Goal: Task Accomplishment & Management: Complete application form

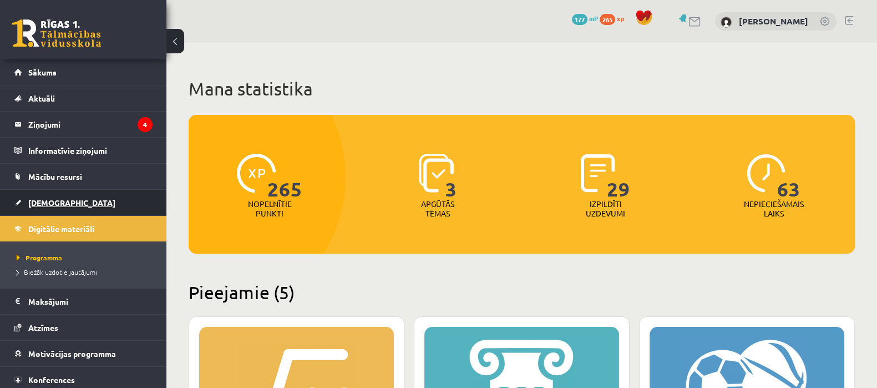
click at [54, 199] on span "[DEMOGRAPHIC_DATA]" at bounding box center [71, 203] width 87 height 10
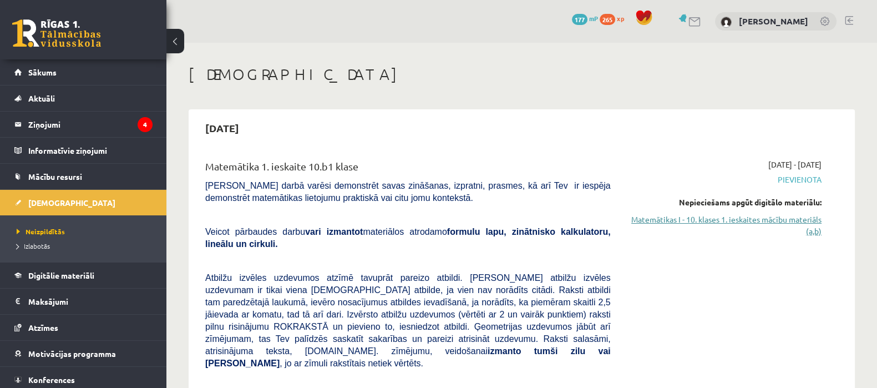
click at [745, 219] on link "Matemātikas I - 10. klases 1. ieskaites mācību materiāls (a,b)" at bounding box center [725, 225] width 194 height 23
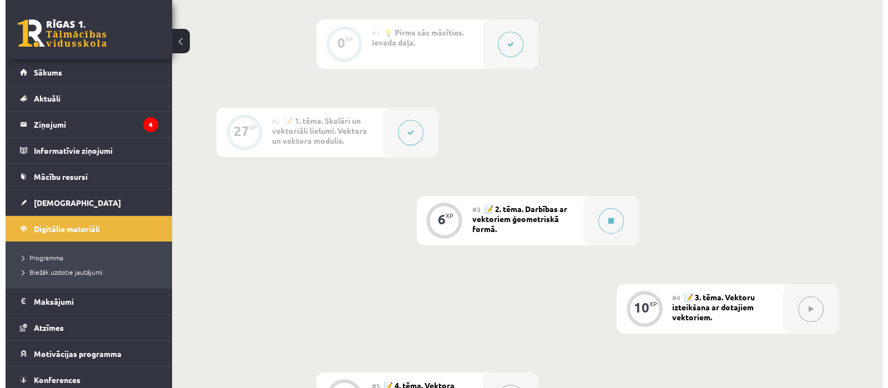
scroll to position [291, 0]
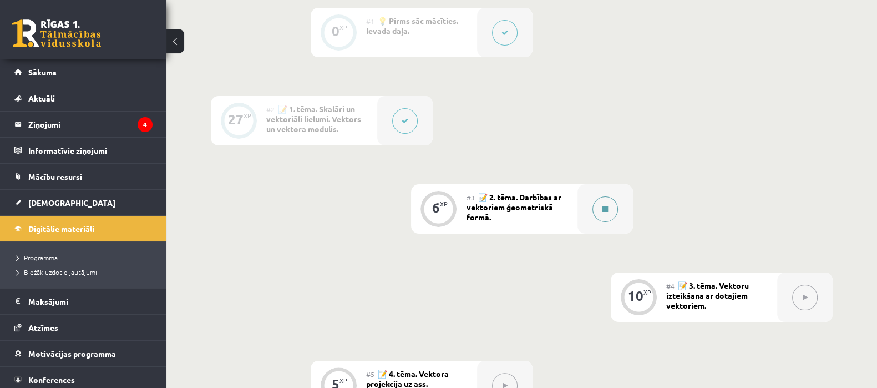
click at [609, 210] on button at bounding box center [606, 209] width 26 height 26
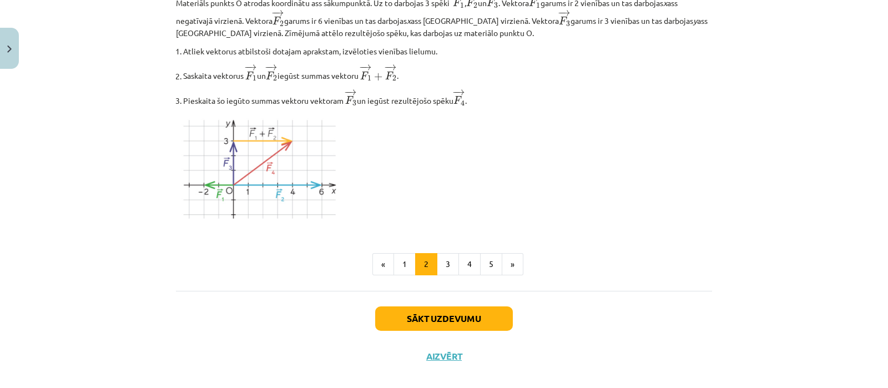
scroll to position [1395, 0]
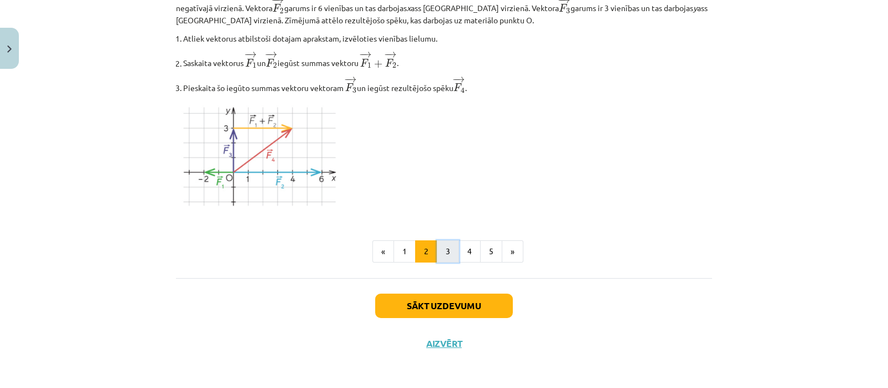
click at [438, 250] on button "3" at bounding box center [448, 251] width 22 height 22
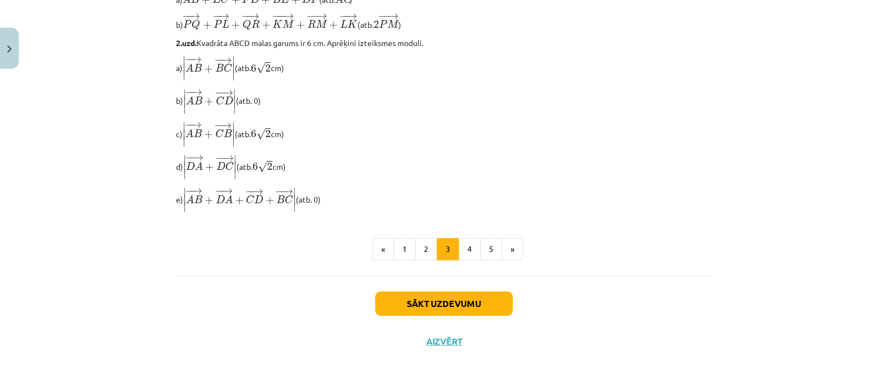
scroll to position [975, 0]
click at [433, 303] on button "Sākt uzdevumu" at bounding box center [444, 303] width 138 height 24
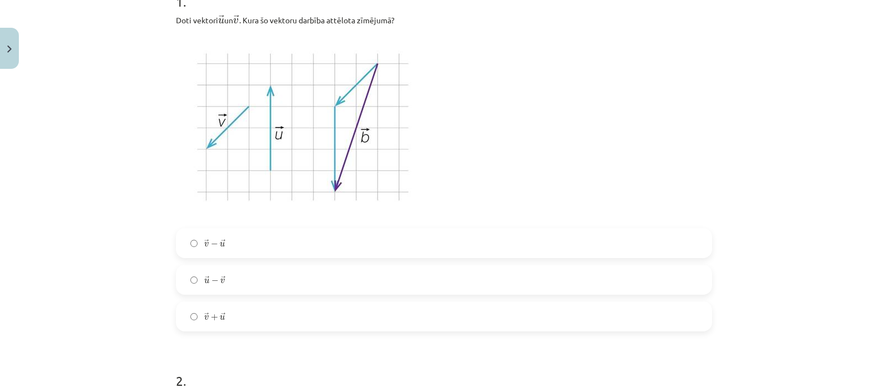
scroll to position [259, 0]
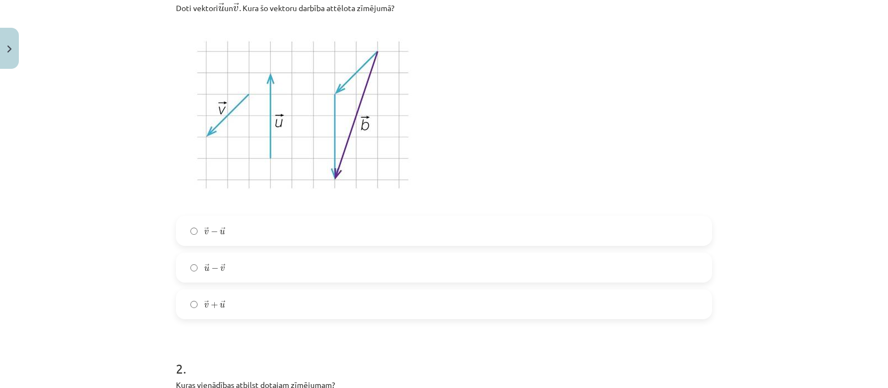
click at [222, 268] on label "→ u − → v u → − v →" at bounding box center [444, 268] width 534 height 28
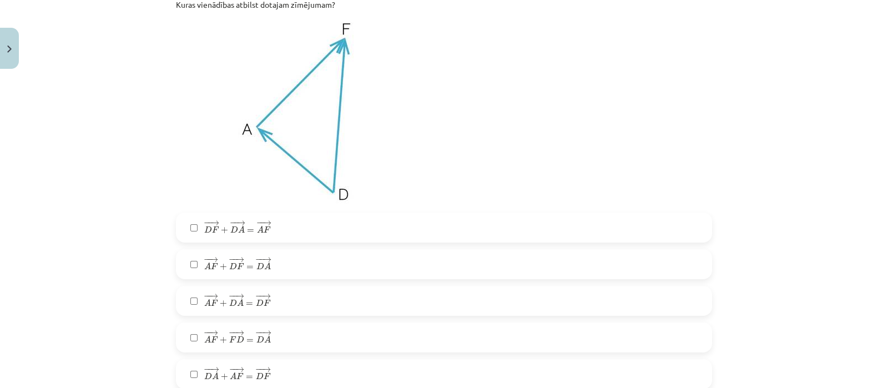
scroll to position [647, 0]
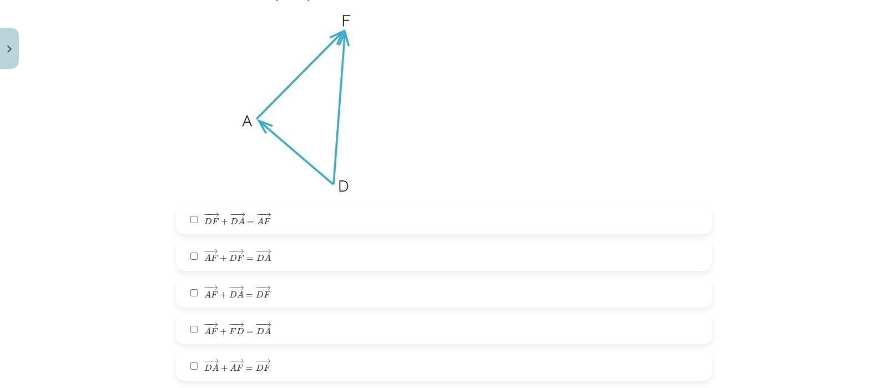
click at [220, 292] on span "+" at bounding box center [223, 295] width 7 height 7
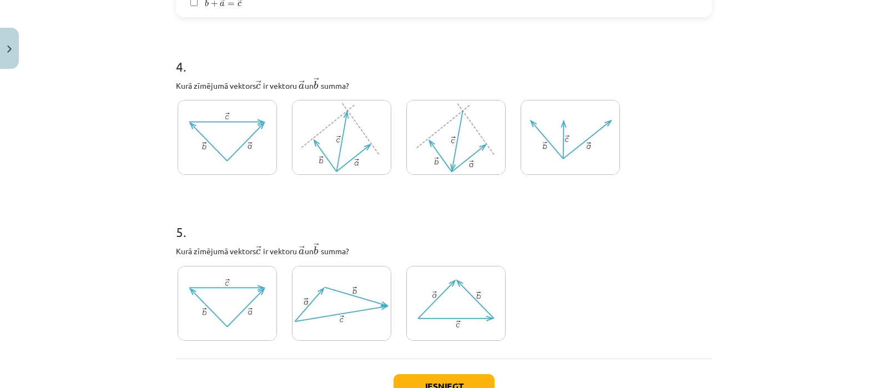
scroll to position [1451, 0]
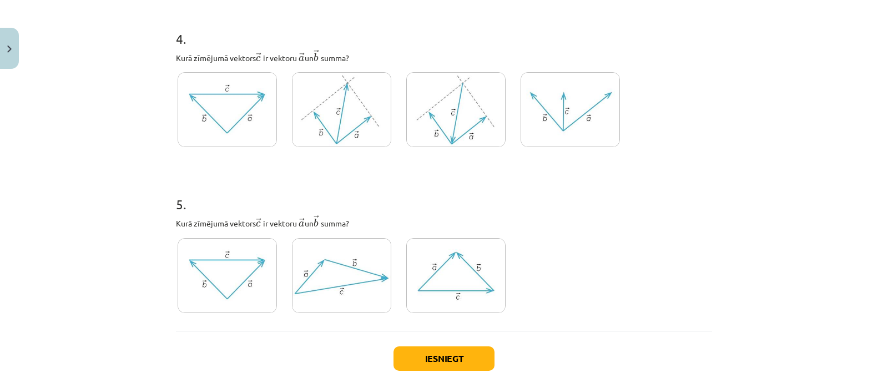
click at [463, 141] on img at bounding box center [455, 109] width 99 height 75
click at [316, 103] on img at bounding box center [341, 109] width 99 height 75
click at [330, 276] on img at bounding box center [341, 275] width 99 height 75
click at [232, 276] on img at bounding box center [227, 275] width 99 height 75
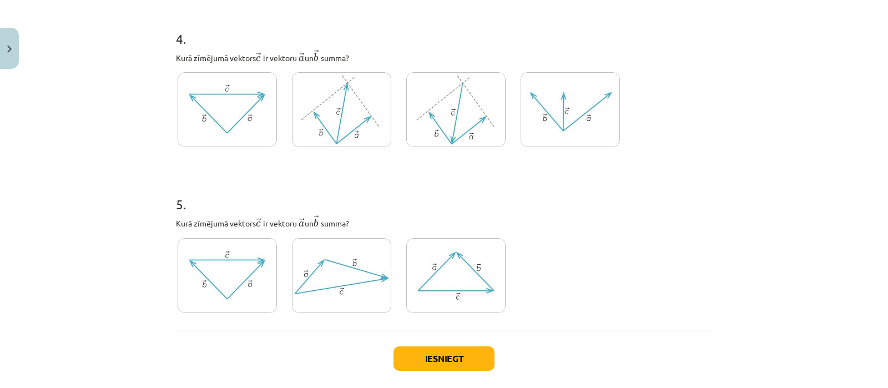
click at [328, 279] on img at bounding box center [341, 275] width 99 height 75
click at [438, 362] on button "Iesniegt" at bounding box center [443, 358] width 101 height 24
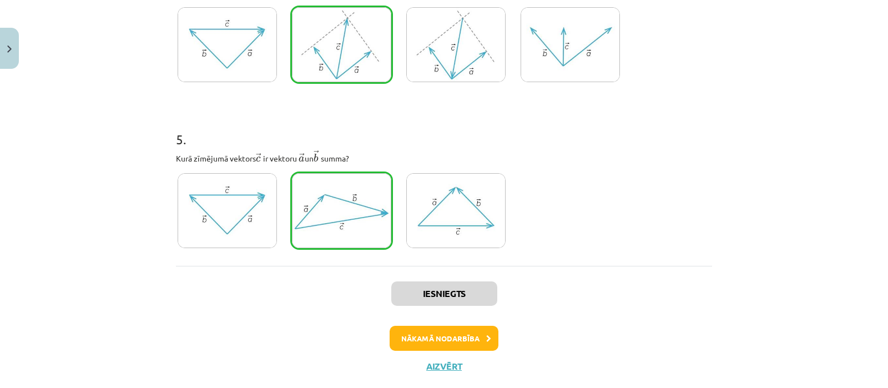
scroll to position [1541, 0]
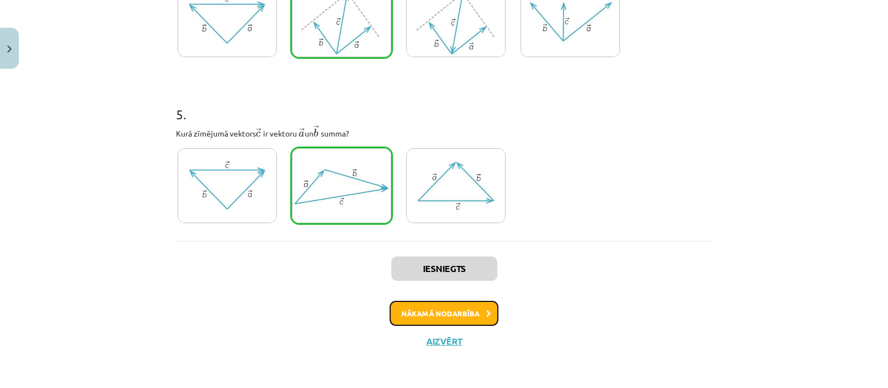
click at [432, 316] on button "Nākamā nodarbība" at bounding box center [443, 314] width 109 height 26
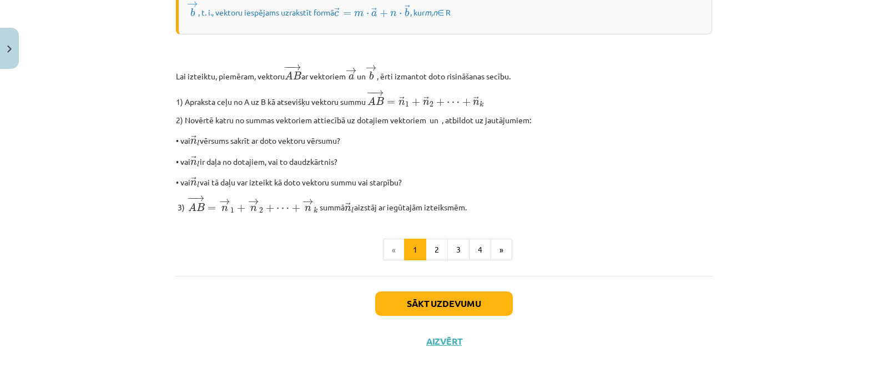
scroll to position [936, 0]
click at [452, 303] on button "Sākt uzdevumu" at bounding box center [444, 303] width 138 height 24
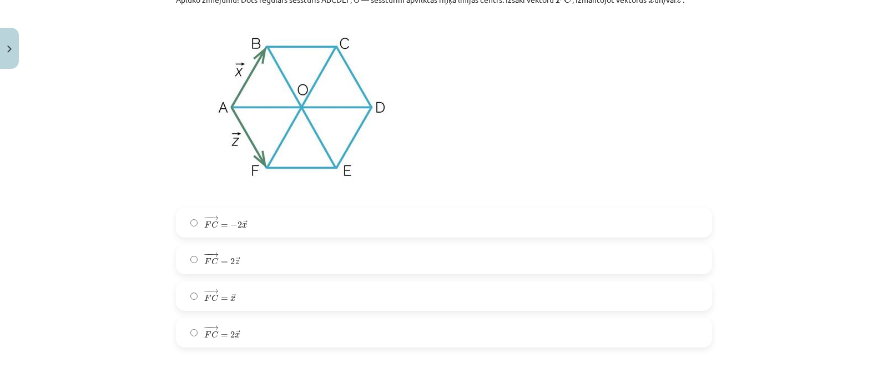
scroll to position [702, 0]
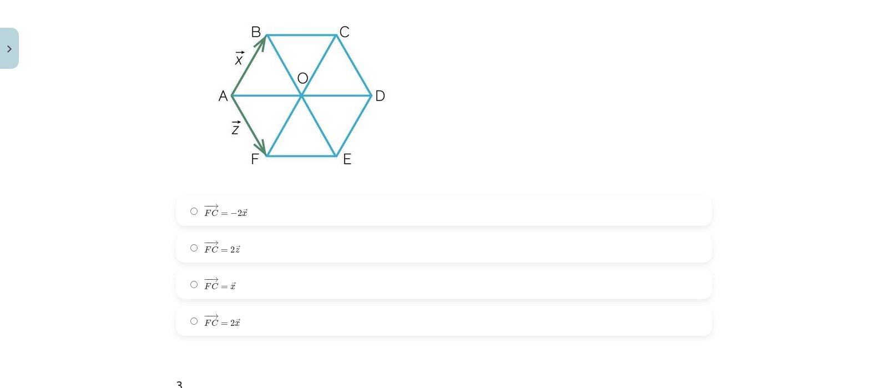
click at [188, 208] on label "− − → F C = − 2 → x F C → = − 2 x →" at bounding box center [444, 211] width 534 height 28
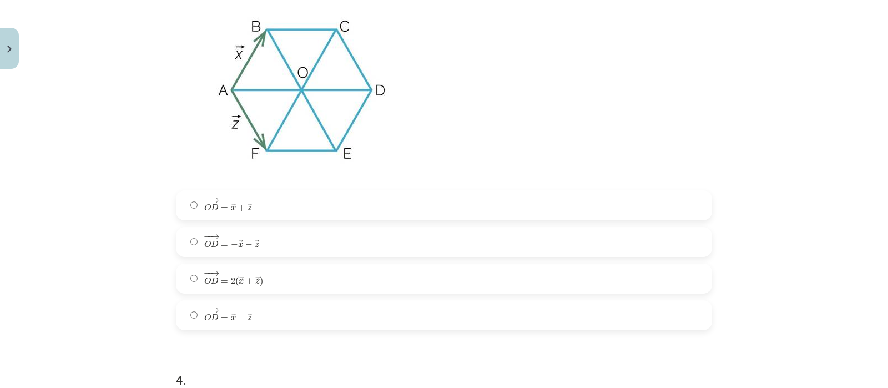
click at [225, 320] on span "− − → O D = → x − → z" at bounding box center [228, 314] width 48 height 13
click at [205, 210] on span "O" at bounding box center [207, 207] width 7 height 7
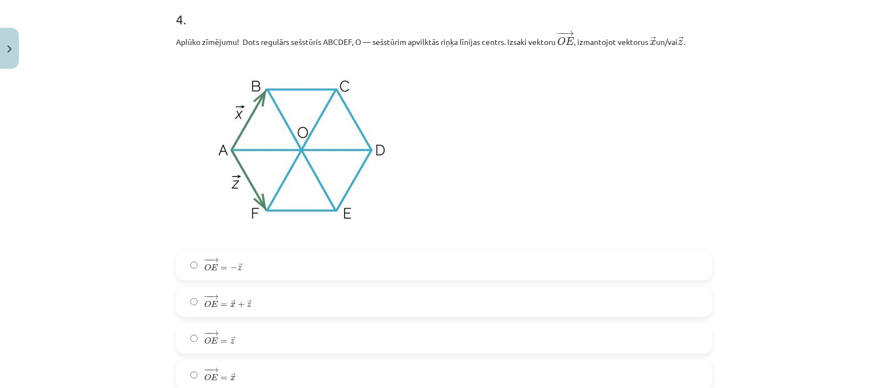
scroll to position [1498, 0]
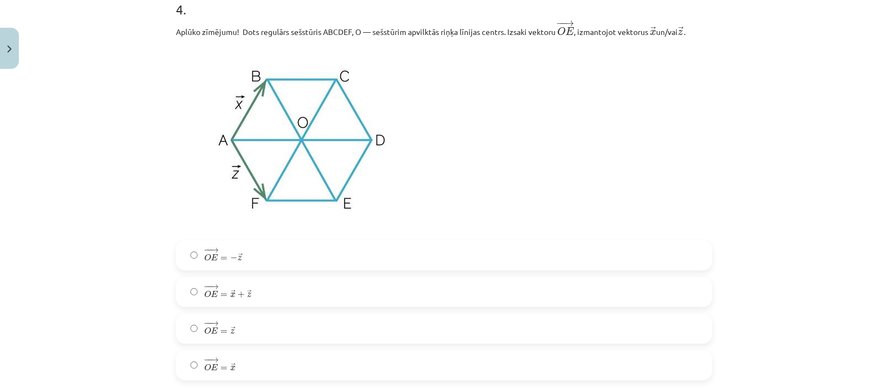
click at [320, 297] on label "− − → O E = → x + → z O E → = x → + z →" at bounding box center [444, 292] width 534 height 28
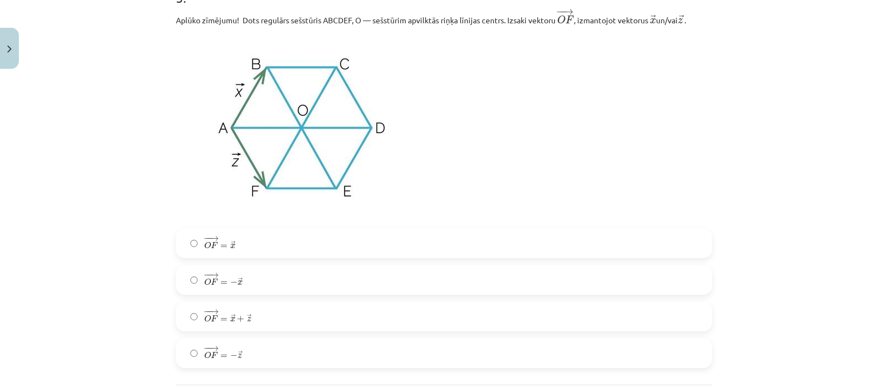
scroll to position [1941, 0]
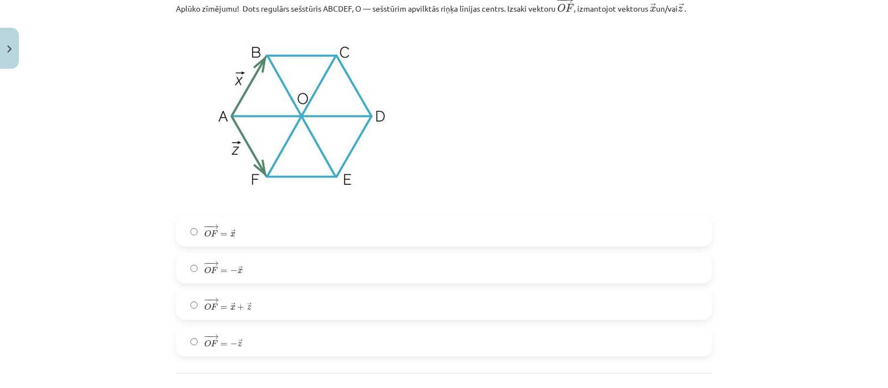
click at [214, 302] on span "− − → O F = → x + → z" at bounding box center [227, 303] width 47 height 13
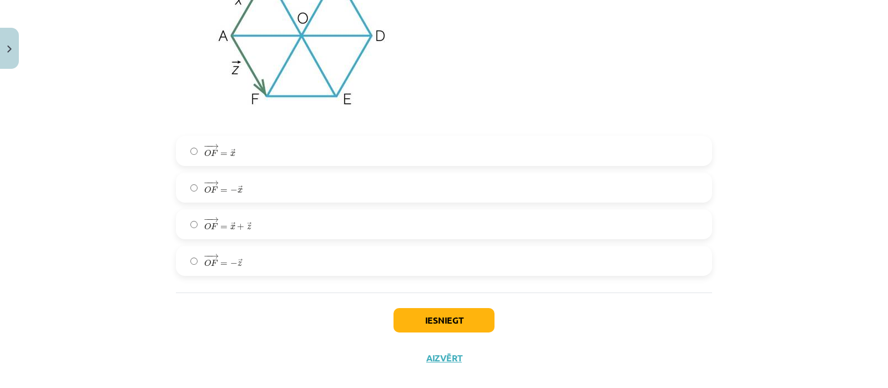
scroll to position [2034, 0]
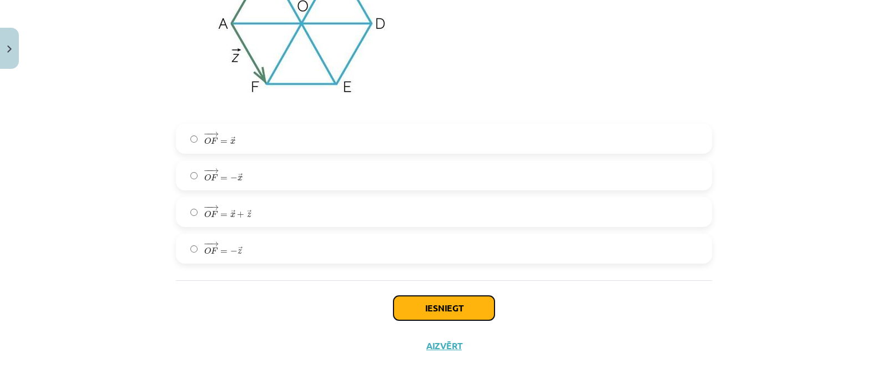
click at [452, 308] on button "Iesniegt" at bounding box center [443, 308] width 101 height 24
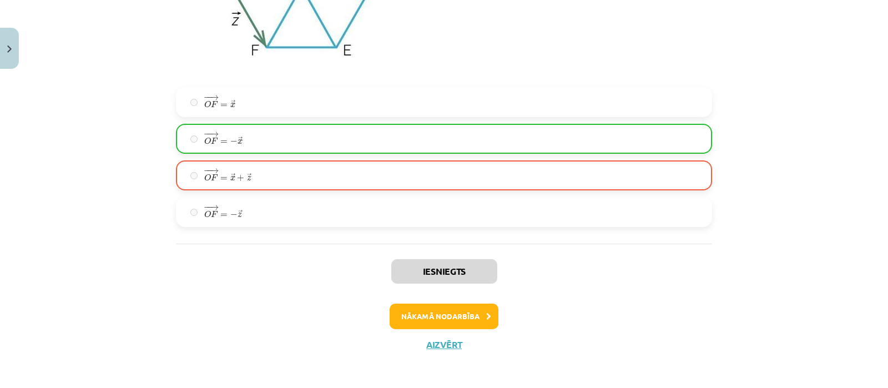
scroll to position [2077, 0]
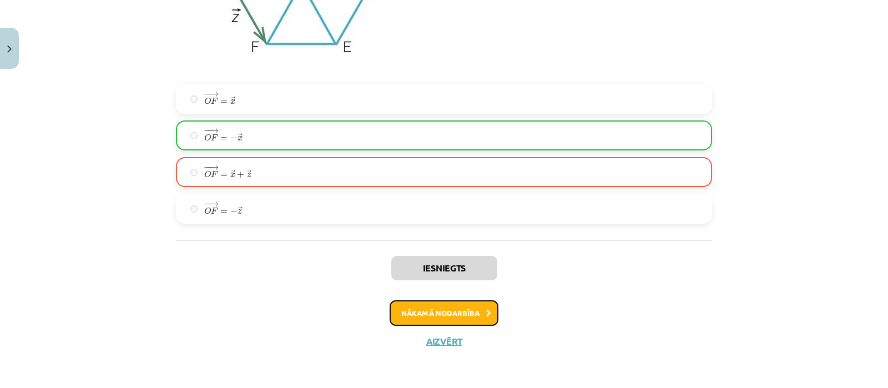
click at [453, 316] on button "Nākamā nodarbība" at bounding box center [443, 313] width 109 height 26
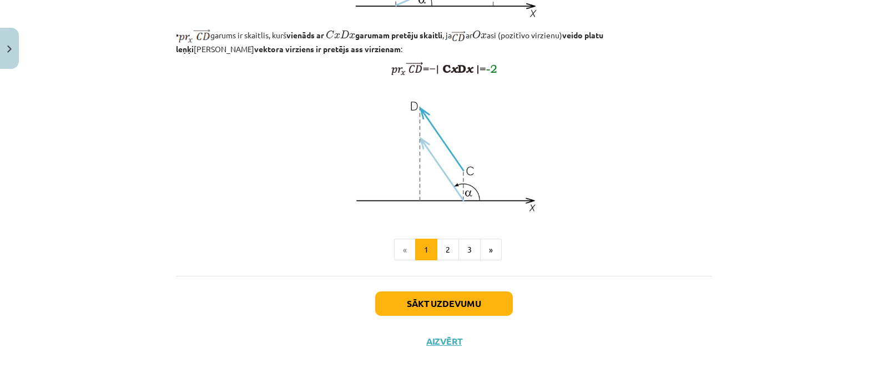
scroll to position [915, 0]
click at [418, 316] on button "Sākt uzdevumu" at bounding box center [444, 303] width 138 height 24
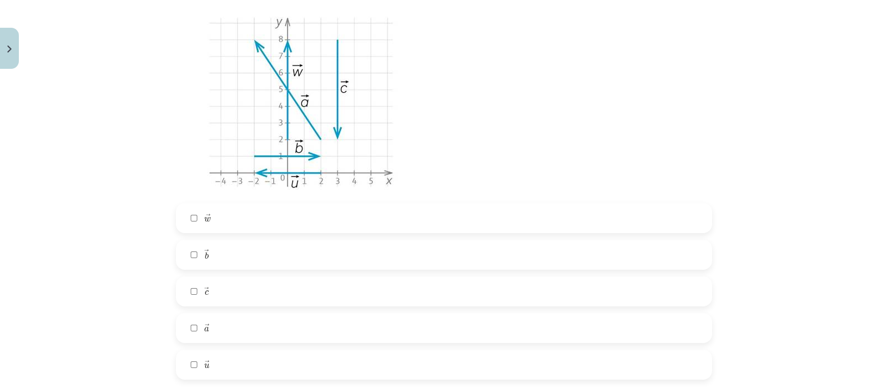
scroll to position [277, 0]
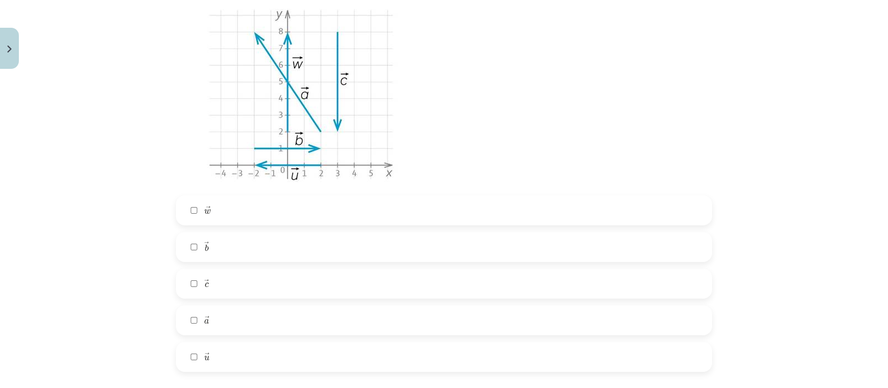
click at [641, 317] on label "→ a a →" at bounding box center [444, 320] width 534 height 28
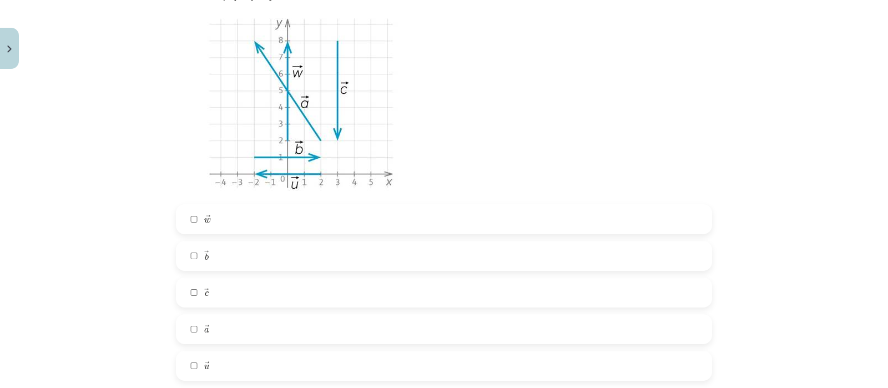
scroll to position [296, 0]
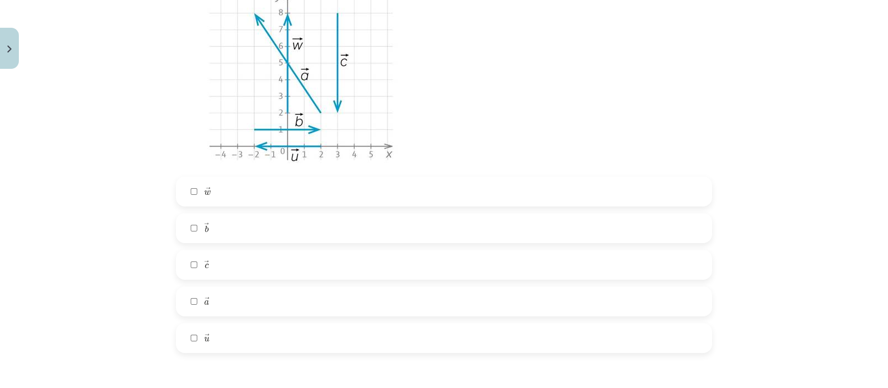
click at [193, 229] on label "→ b b →" at bounding box center [444, 228] width 534 height 28
click at [195, 333] on label "→ u u →" at bounding box center [444, 338] width 534 height 28
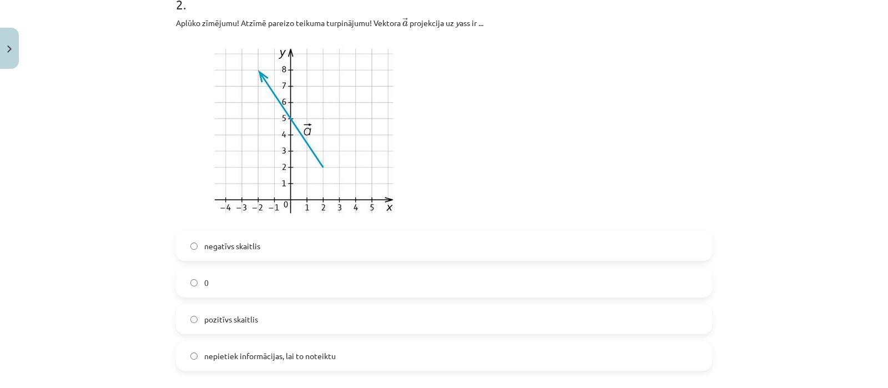
scroll to position [721, 0]
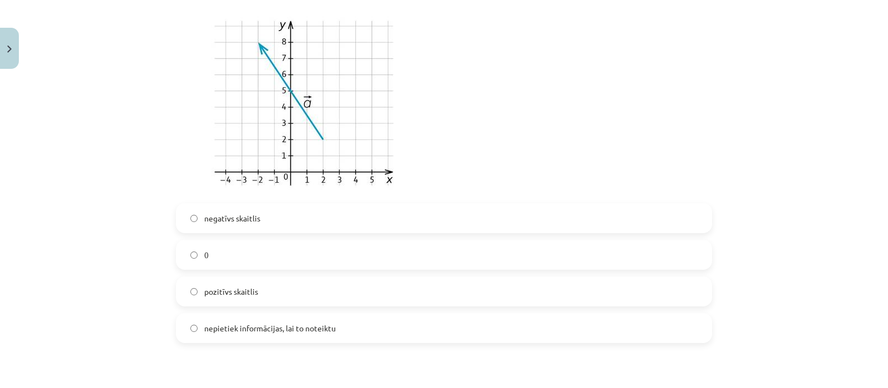
click at [205, 284] on label "pozitīvs skaitlis" at bounding box center [444, 291] width 534 height 28
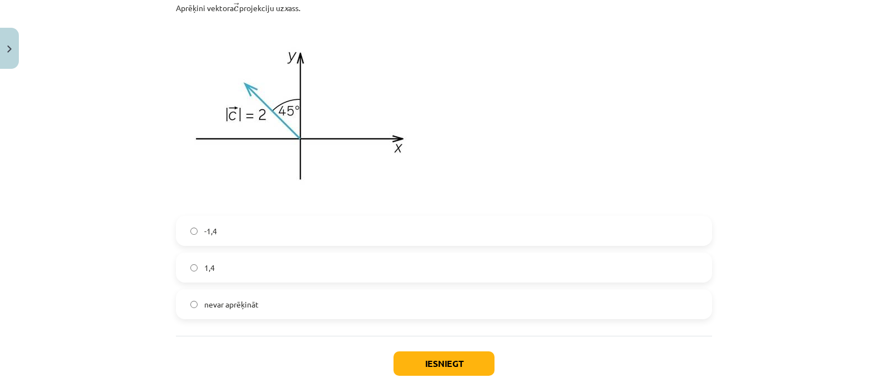
scroll to position [1137, 0]
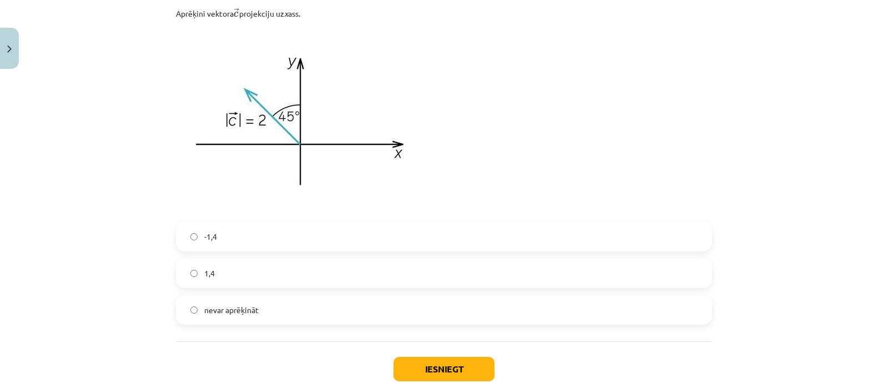
click at [212, 306] on span "nevar aprēķināt" at bounding box center [231, 310] width 54 height 12
click at [435, 365] on button "Iesniegt" at bounding box center [443, 369] width 101 height 24
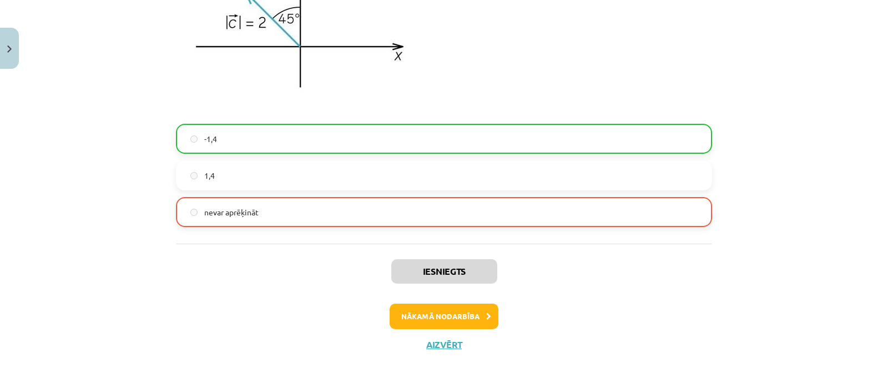
scroll to position [1237, 0]
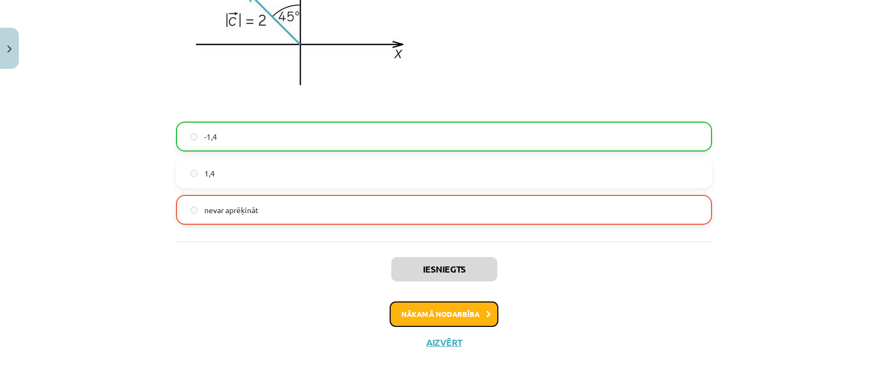
click at [441, 308] on button "Nākamā nodarbība" at bounding box center [443, 314] width 109 height 26
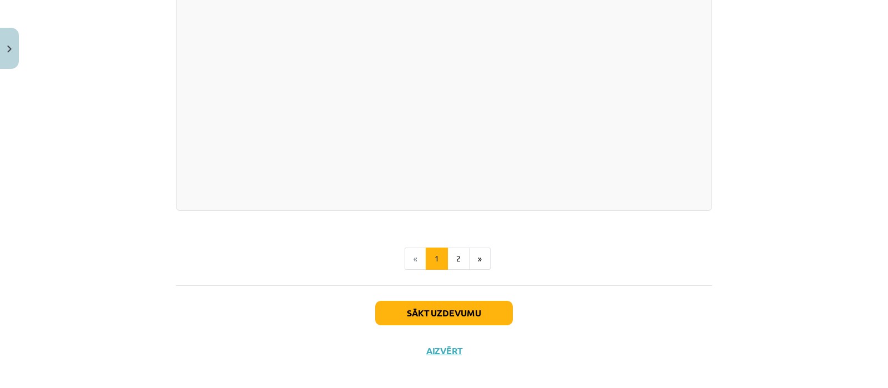
scroll to position [1175, 0]
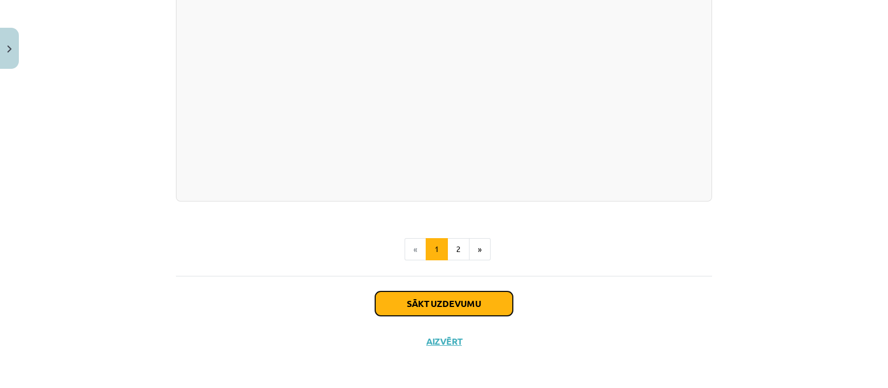
click at [478, 306] on button "Sākt uzdevumu" at bounding box center [444, 303] width 138 height 24
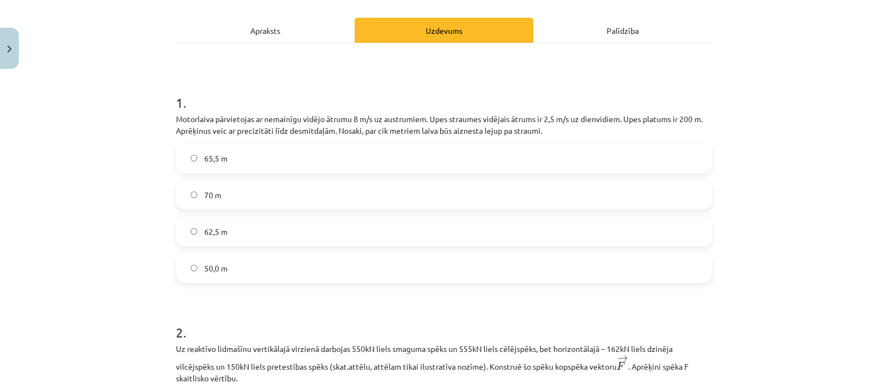
scroll to position [145, 0]
click at [204, 270] on span "50,0 m" at bounding box center [215, 269] width 23 height 12
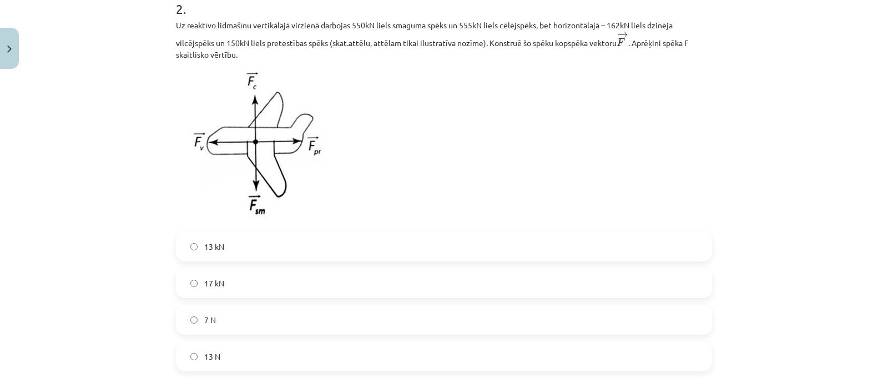
scroll to position [459, 0]
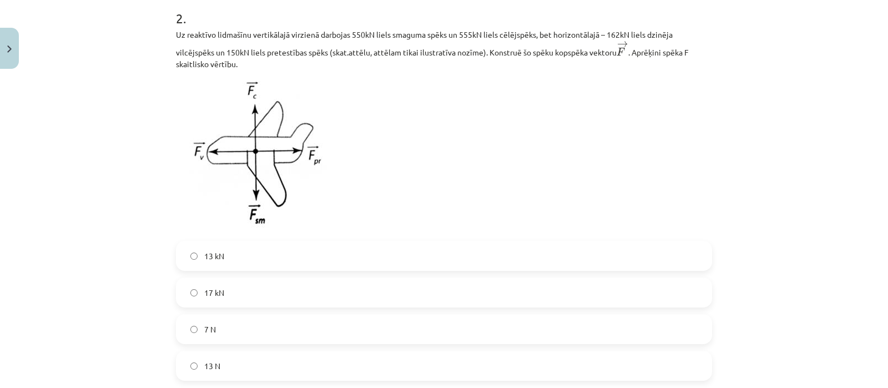
click at [227, 332] on label "7 N" at bounding box center [444, 329] width 534 height 28
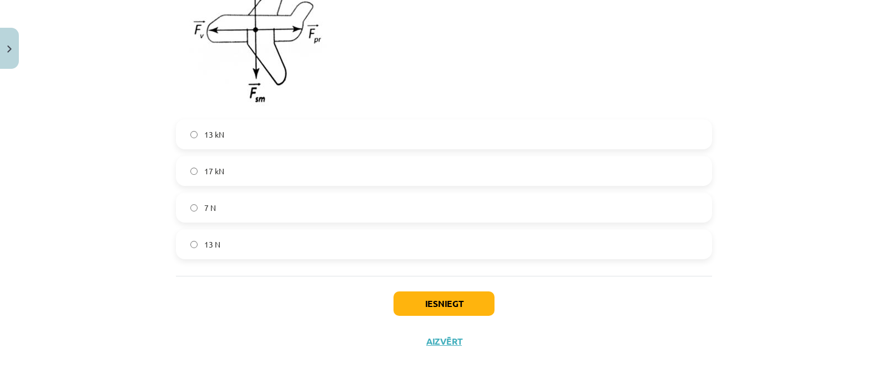
scroll to position [581, 0]
click at [452, 301] on button "Iesniegt" at bounding box center [443, 303] width 101 height 24
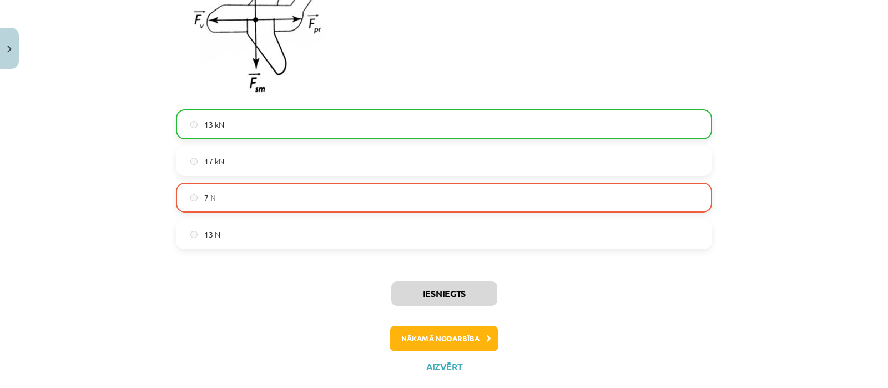
scroll to position [616, 0]
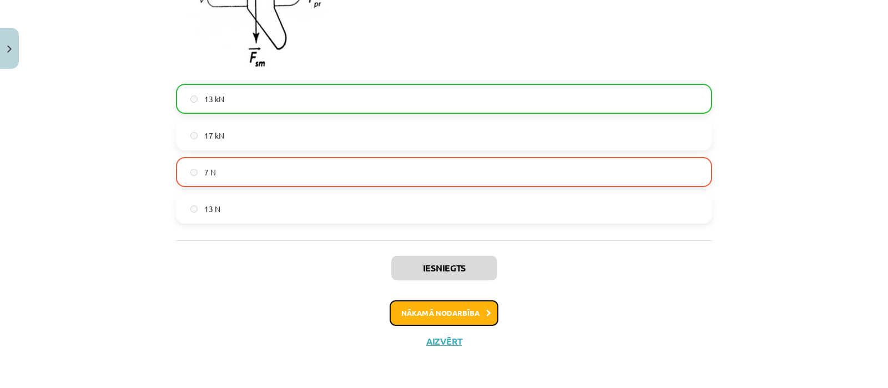
click at [470, 310] on button "Nākamā nodarbība" at bounding box center [443, 313] width 109 height 26
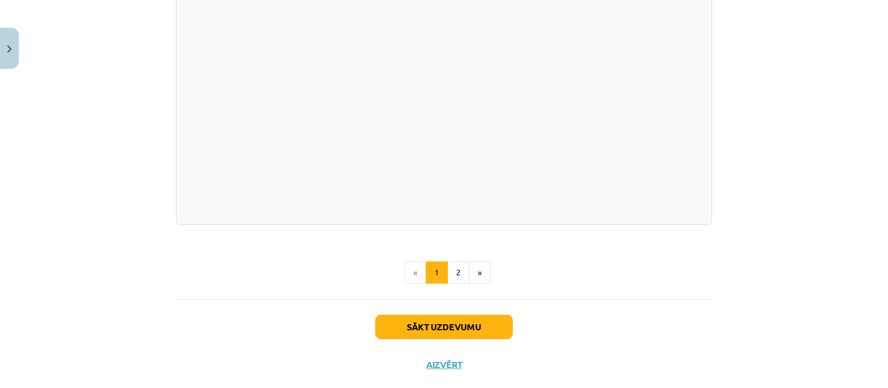
scroll to position [1975, 0]
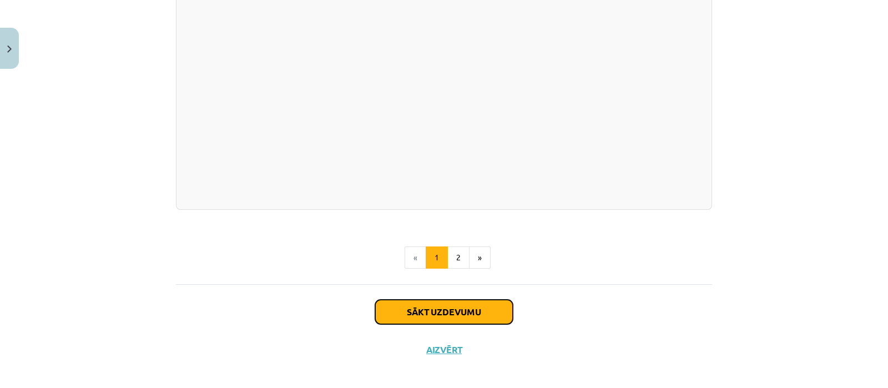
click at [429, 306] on button "Sākt uzdevumu" at bounding box center [444, 312] width 138 height 24
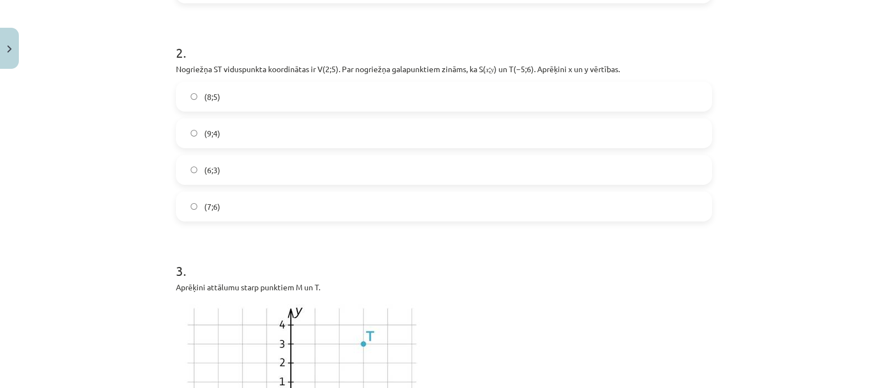
scroll to position [638, 0]
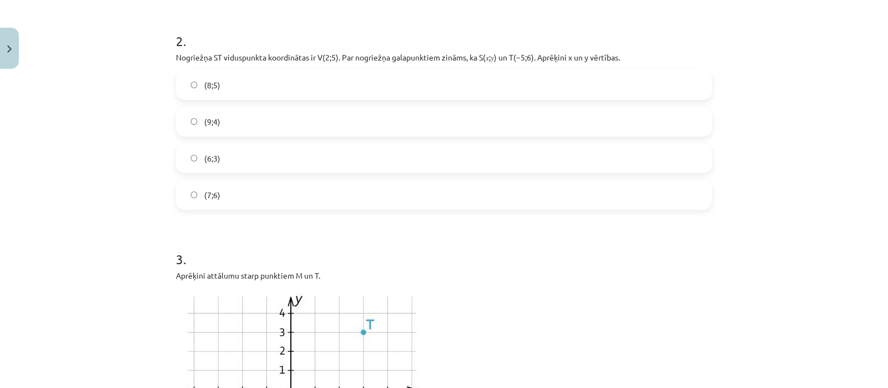
click at [205, 153] on span "(6;3)" at bounding box center [212, 159] width 16 height 12
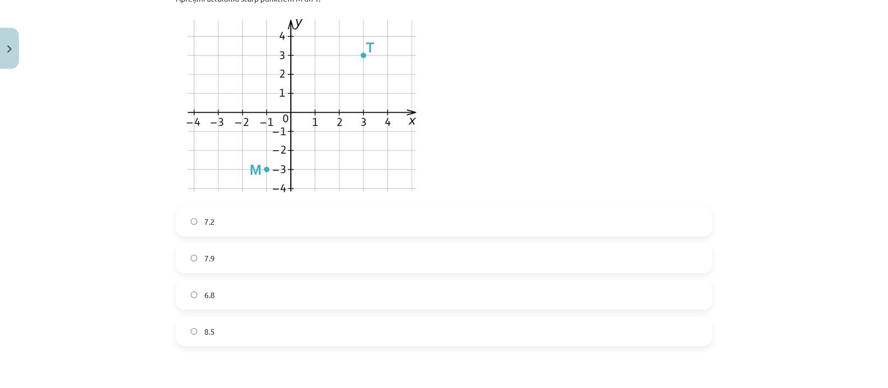
scroll to position [887, 0]
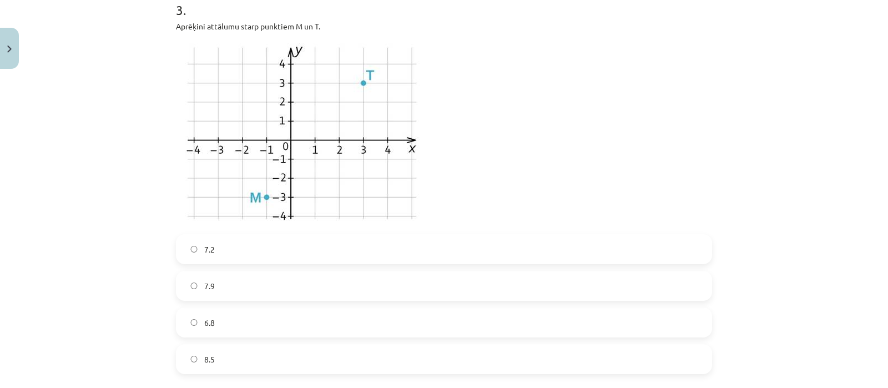
click at [211, 324] on label "6.8" at bounding box center [444, 322] width 534 height 28
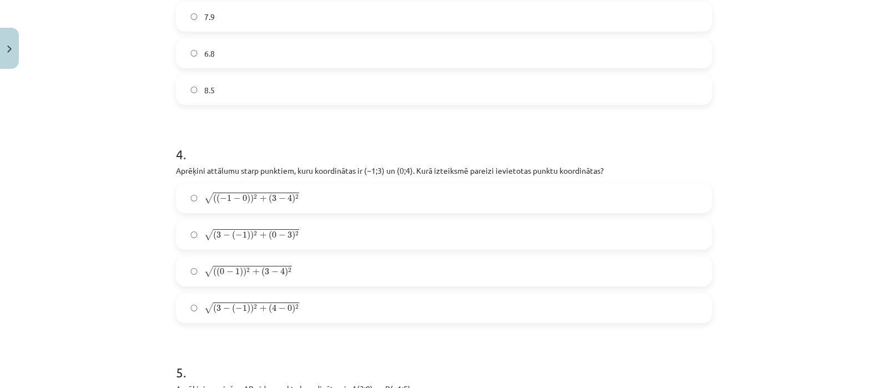
scroll to position [1183, 0]
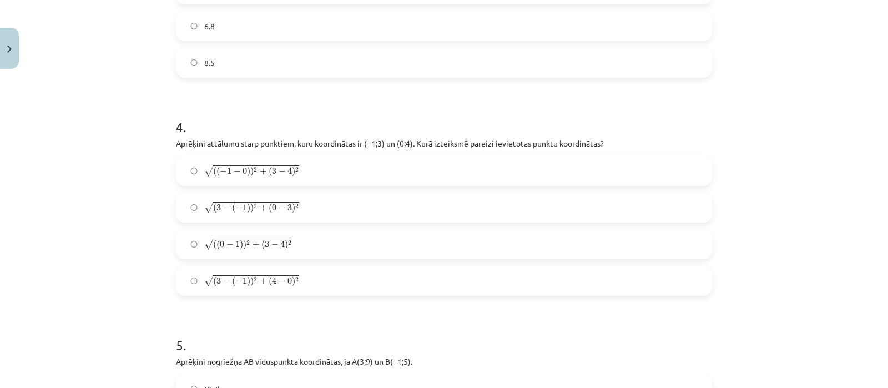
click at [243, 247] on span ")" at bounding box center [244, 245] width 3 height 10
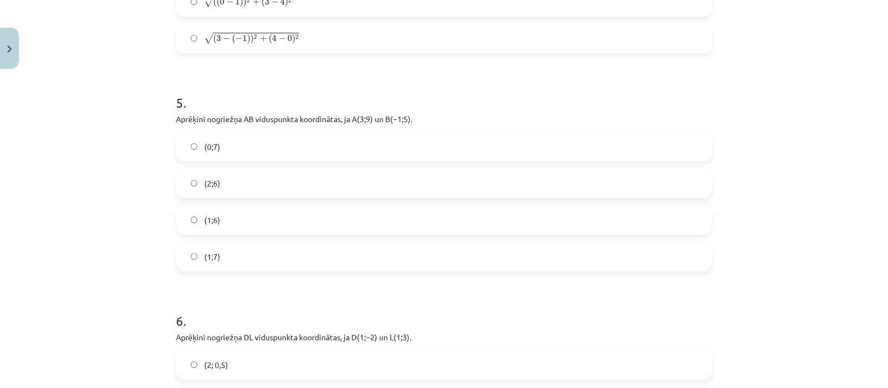
scroll to position [1433, 0]
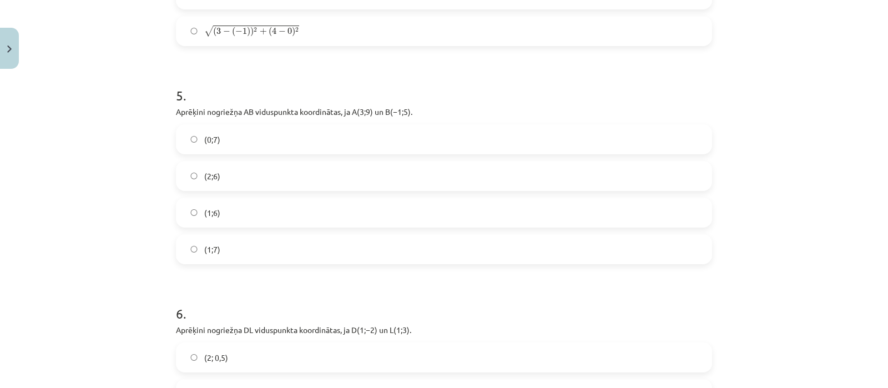
click at [261, 180] on label "(2;6)" at bounding box center [444, 176] width 534 height 28
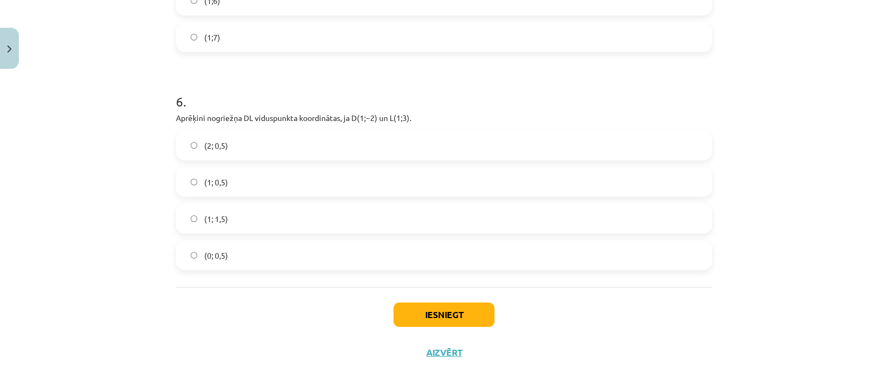
scroll to position [1655, 0]
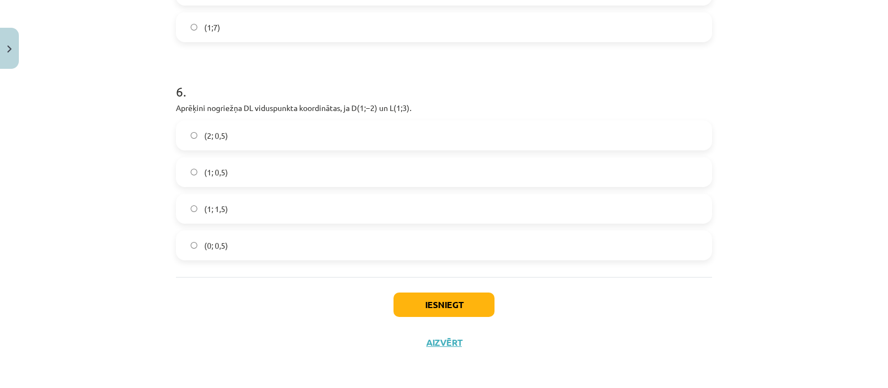
click at [230, 138] on label "(2; 0,5)" at bounding box center [444, 136] width 534 height 28
click at [419, 310] on button "Iesniegt" at bounding box center [443, 304] width 101 height 24
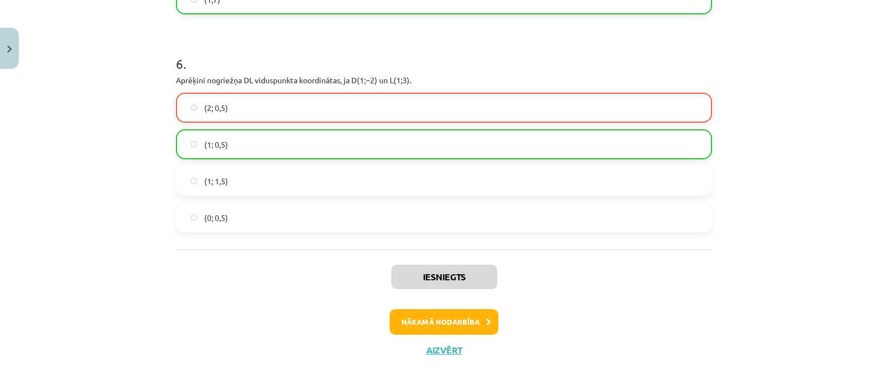
scroll to position [1690, 0]
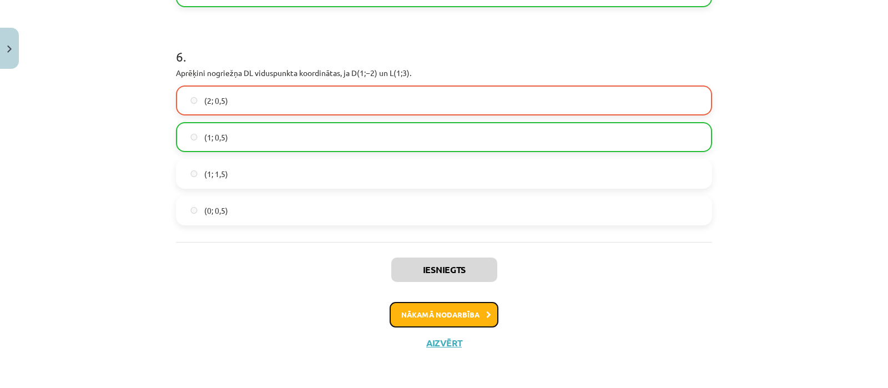
click at [446, 311] on button "Nākamā nodarbība" at bounding box center [443, 315] width 109 height 26
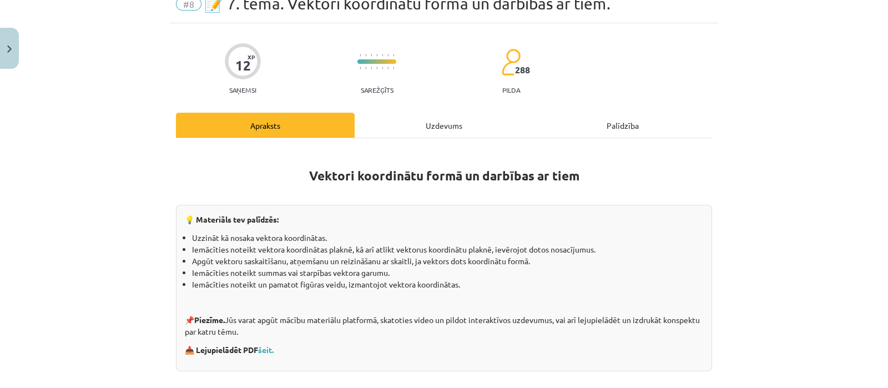
scroll to position [55, 0]
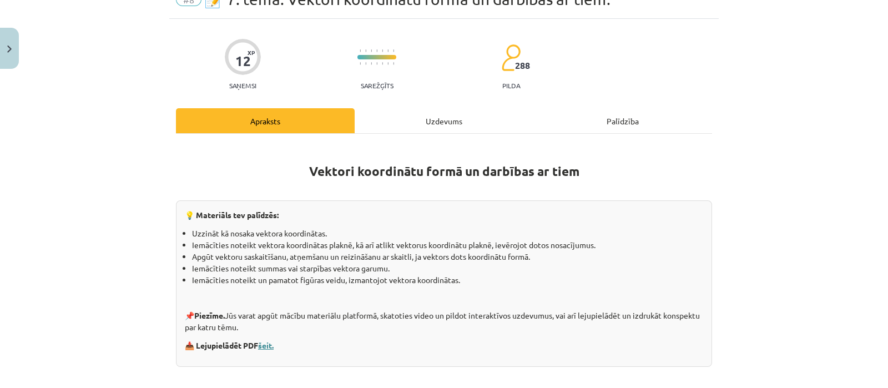
click at [267, 342] on link "šeit." at bounding box center [266, 345] width 16 height 10
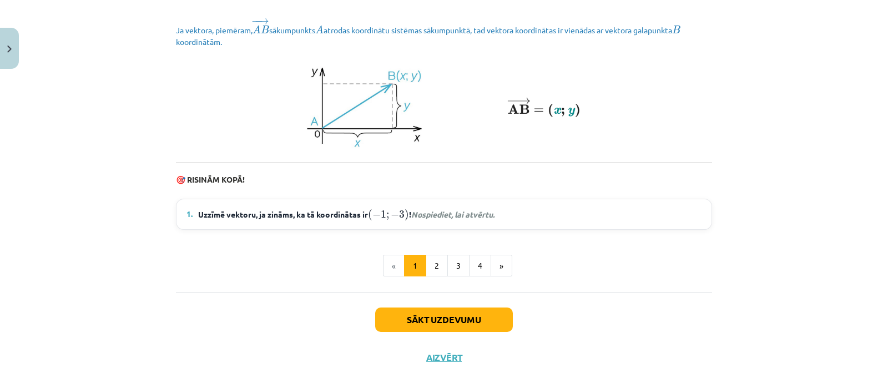
scroll to position [1562, 0]
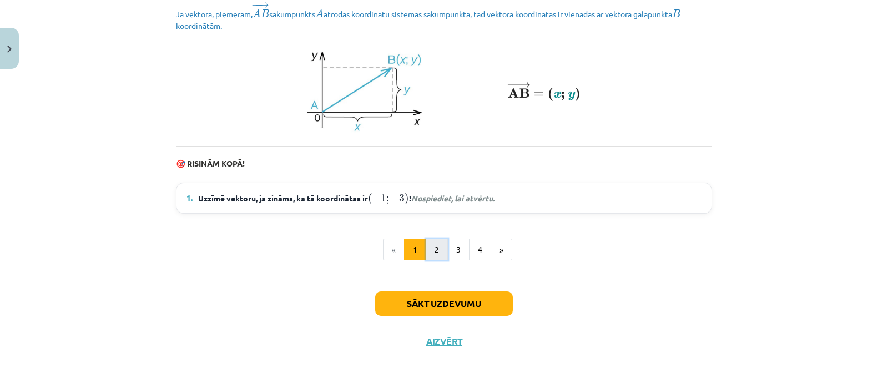
click at [432, 249] on button "2" at bounding box center [437, 250] width 22 height 22
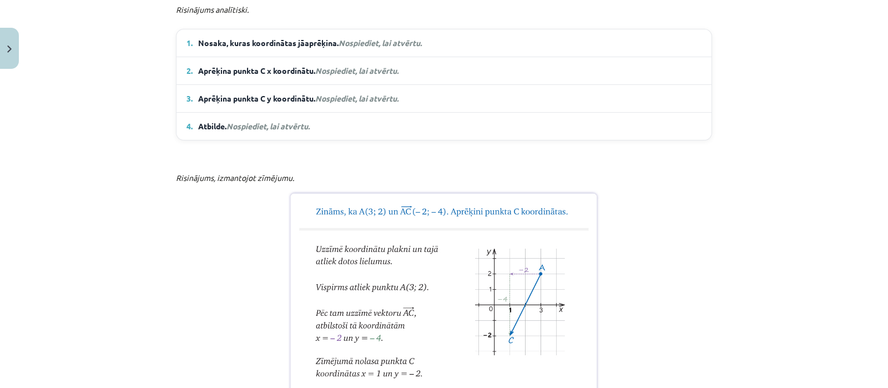
scroll to position [743, 0]
click at [406, 48] on em "Nospiediet, lai atvērtu." at bounding box center [379, 43] width 83 height 10
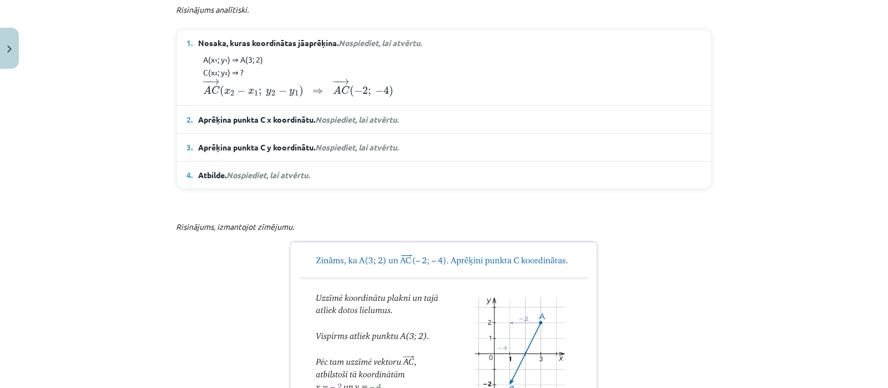
click at [406, 48] on em "Nospiediet, lai atvērtu." at bounding box center [379, 43] width 83 height 10
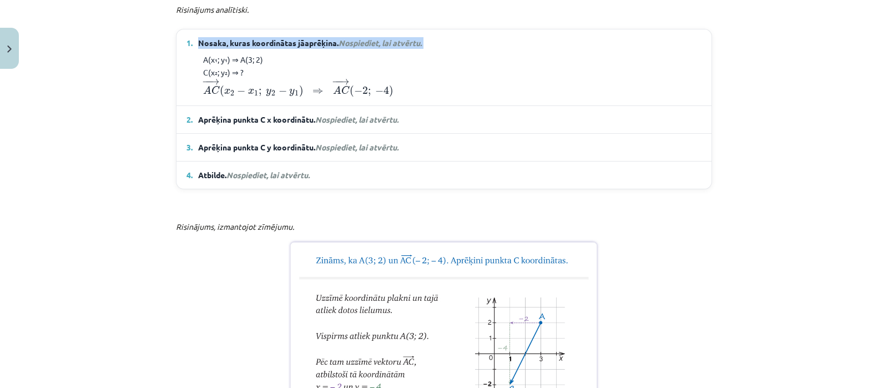
click at [406, 48] on em "Nospiediet, lai atvērtu." at bounding box center [379, 43] width 83 height 10
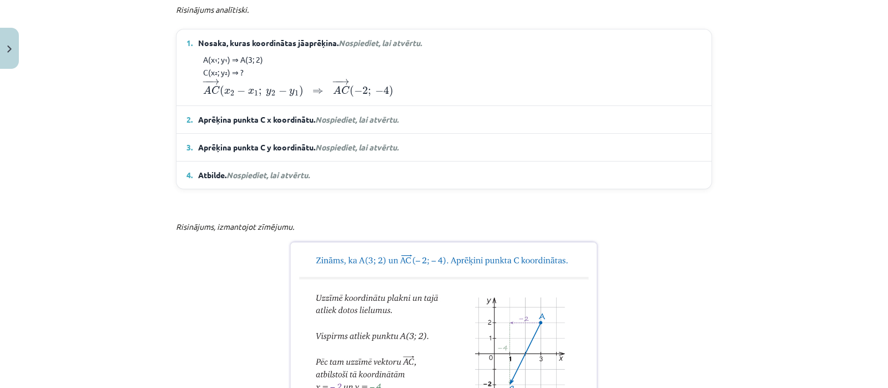
click at [876, 362] on div "Mācību tēma: Matemātikas i - 10. klases 1. ieskaites mācību materiāls (a,b) #8 …" at bounding box center [444, 194] width 888 height 388
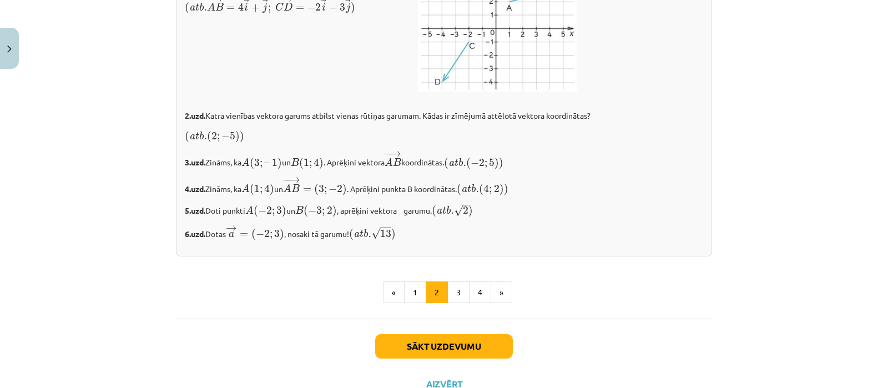
scroll to position [1983, 0]
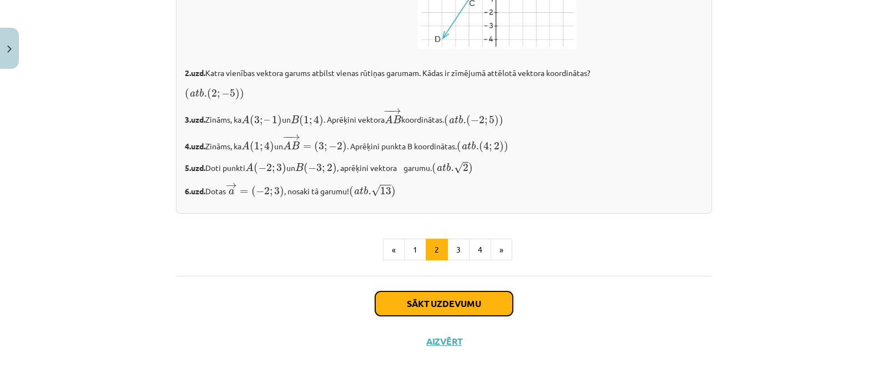
click at [455, 303] on button "Sākt uzdevumu" at bounding box center [444, 303] width 138 height 24
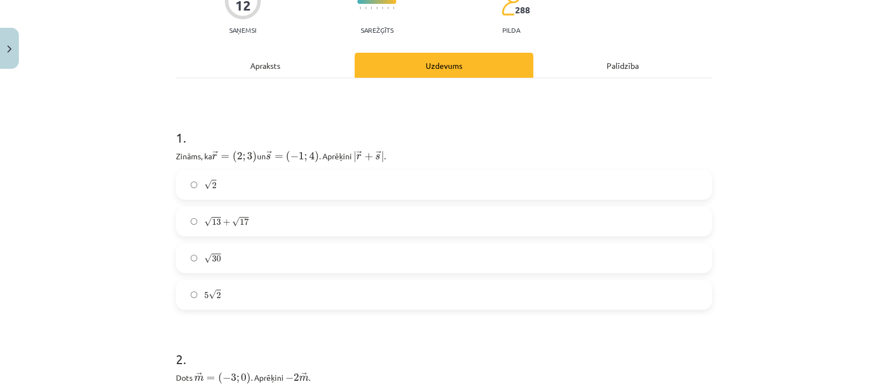
scroll to position [138, 0]
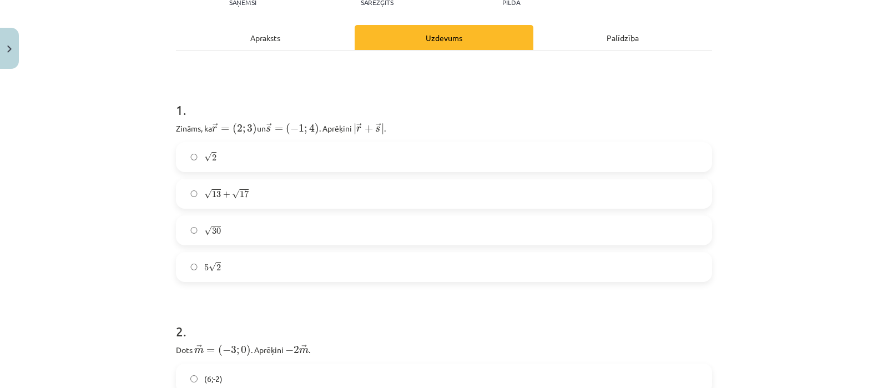
click at [210, 259] on label "5 √ 2 5 2" at bounding box center [444, 267] width 534 height 28
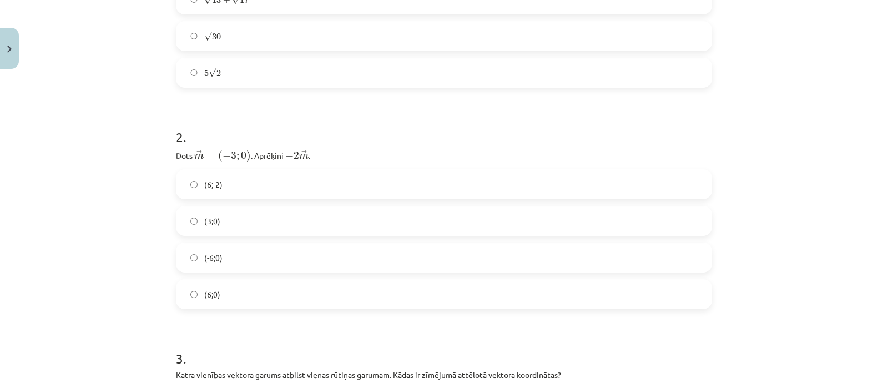
scroll to position [333, 0]
click at [209, 174] on label "(6;-2)" at bounding box center [444, 184] width 534 height 28
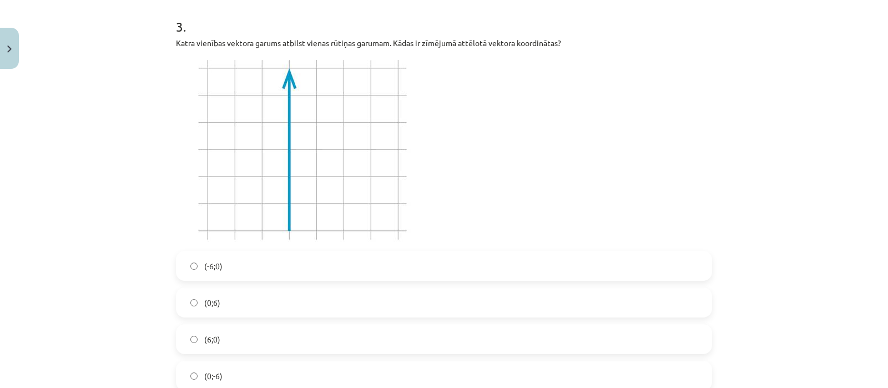
scroll to position [666, 0]
click at [230, 301] on label "(0;6)" at bounding box center [444, 301] width 534 height 28
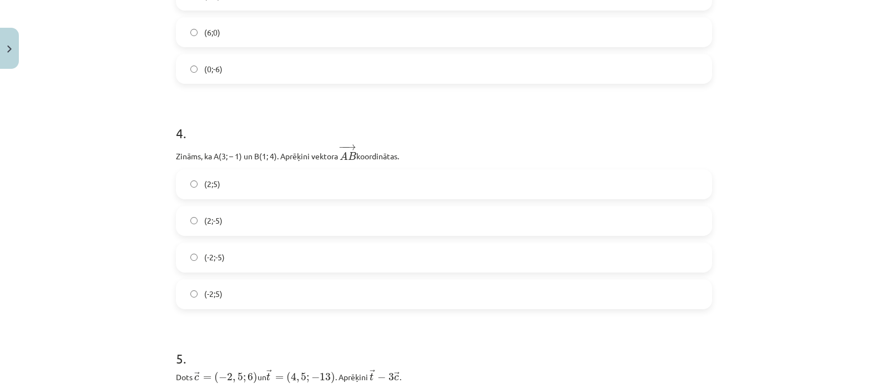
scroll to position [998, 0]
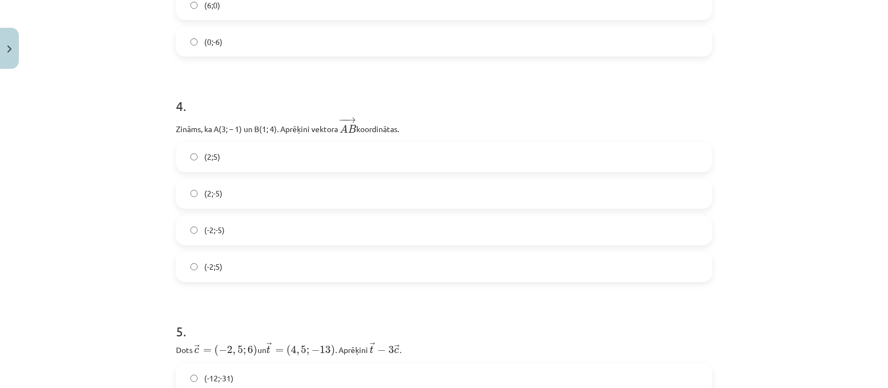
click at [244, 268] on label "(-2;5)" at bounding box center [444, 267] width 534 height 28
click at [261, 188] on label "(2;-5)" at bounding box center [444, 194] width 534 height 28
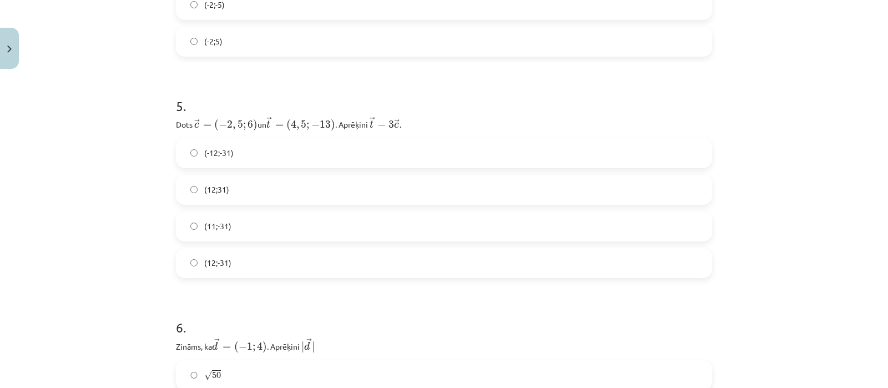
scroll to position [1248, 0]
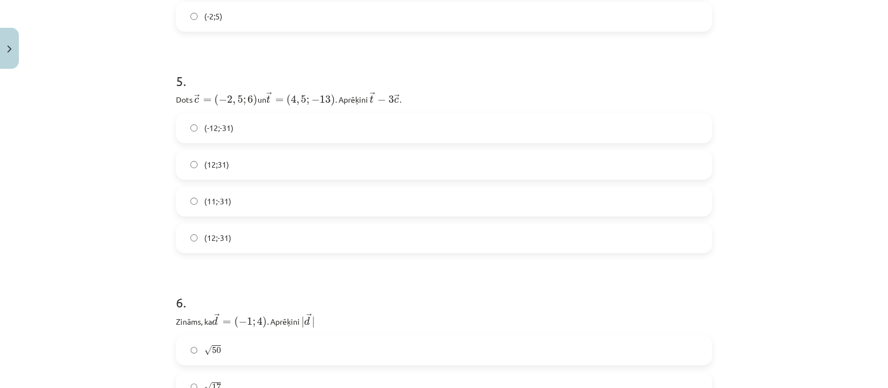
click at [204, 239] on span "(12;-31)" at bounding box center [217, 238] width 27 height 12
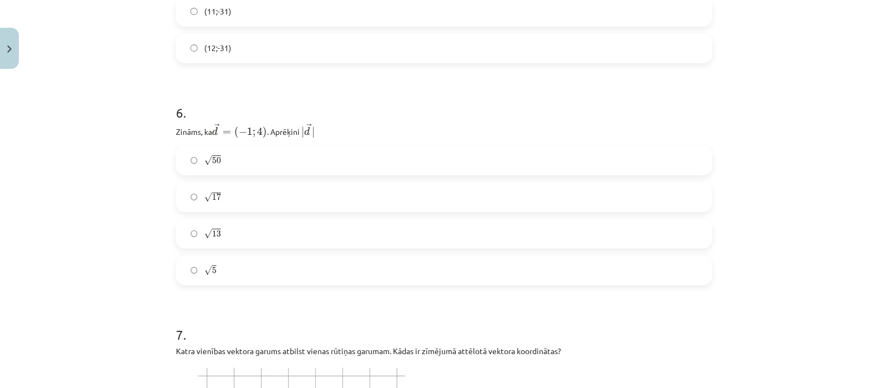
scroll to position [1443, 0]
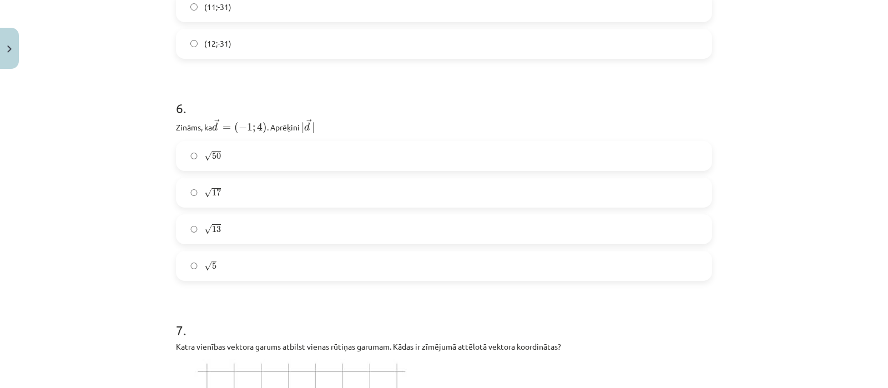
click at [211, 260] on label "√ 5 5" at bounding box center [444, 266] width 534 height 28
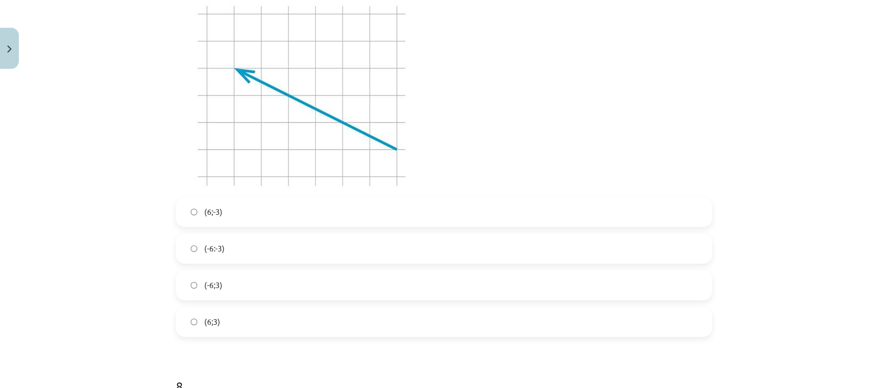
scroll to position [1821, 0]
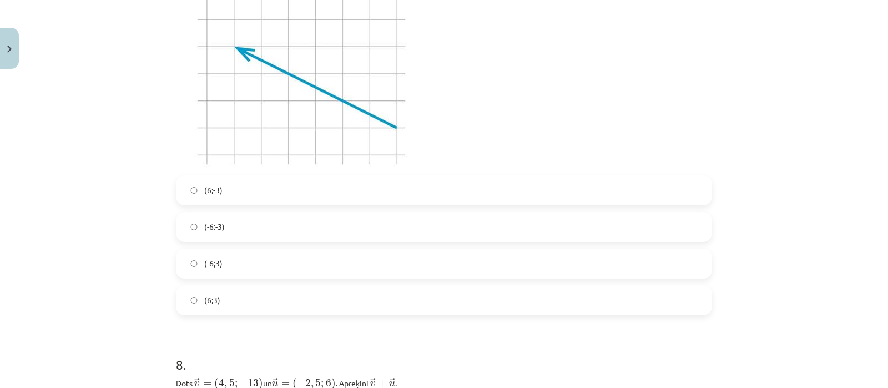
click at [204, 300] on span "(6;3)" at bounding box center [212, 300] width 16 height 12
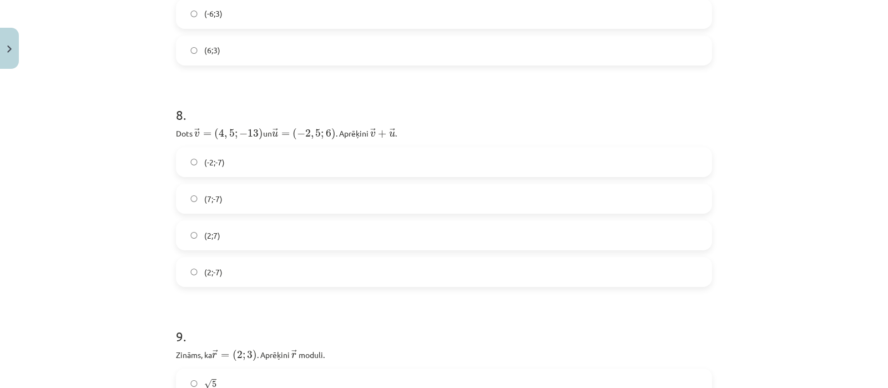
scroll to position [2099, 0]
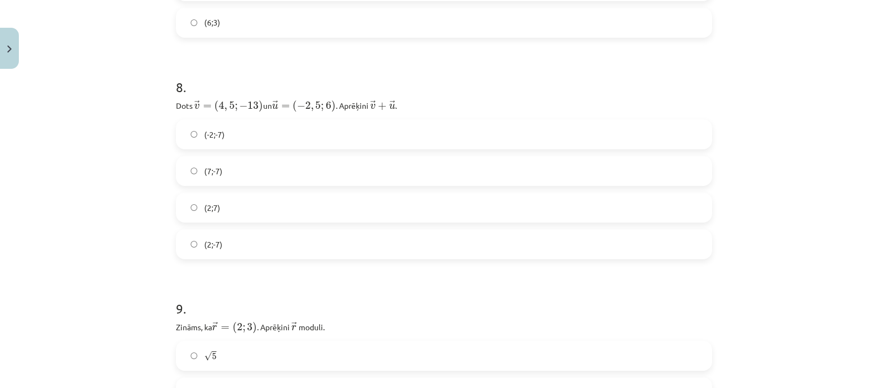
click at [222, 200] on label "(2;7)" at bounding box center [444, 208] width 534 height 28
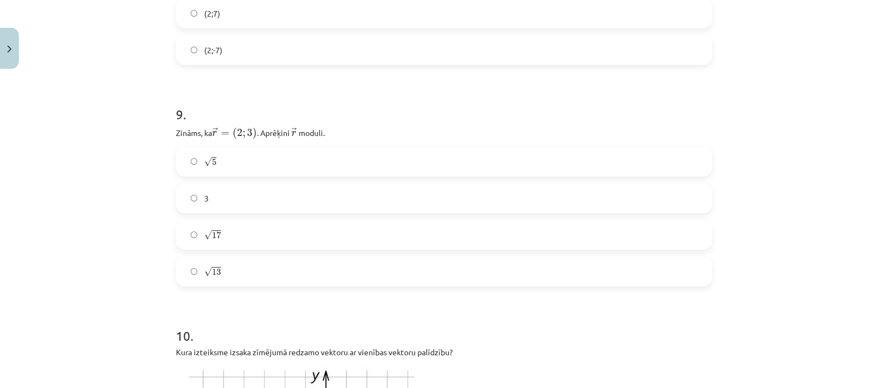
scroll to position [2321, 0]
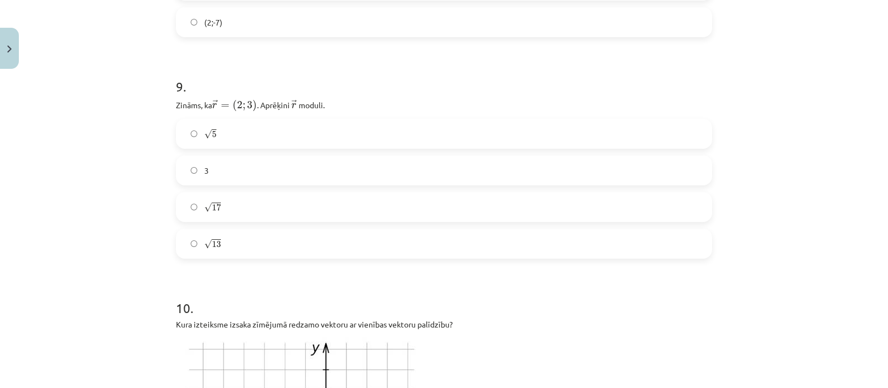
click at [211, 126] on label "√ 5 5" at bounding box center [444, 134] width 534 height 28
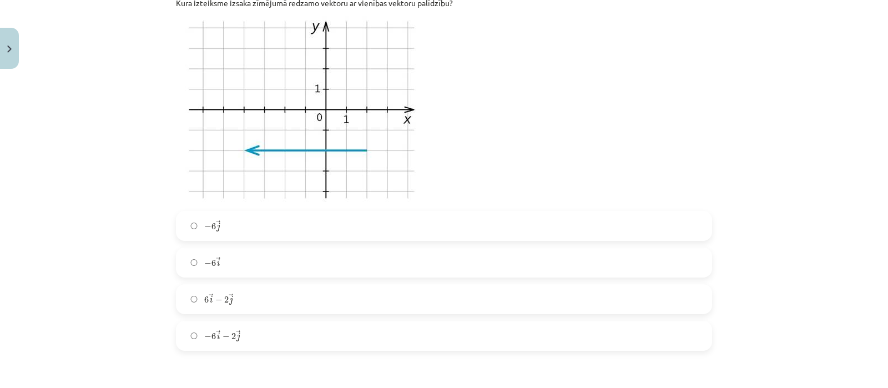
scroll to position [2663, 0]
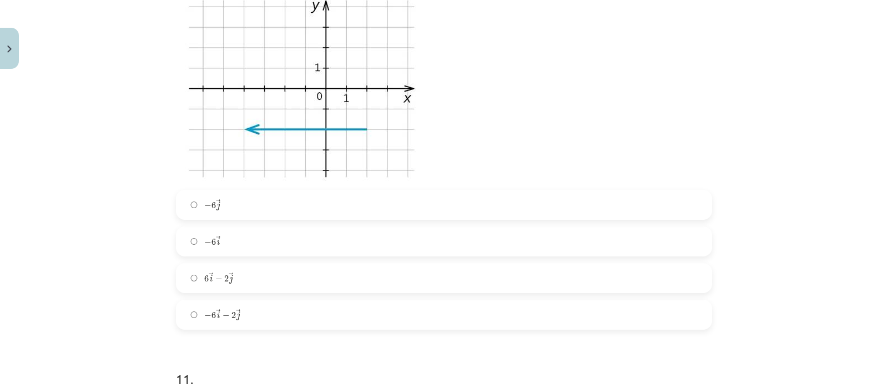
click at [215, 311] on span "− 6 → i − 2 → j" at bounding box center [222, 314] width 36 height 11
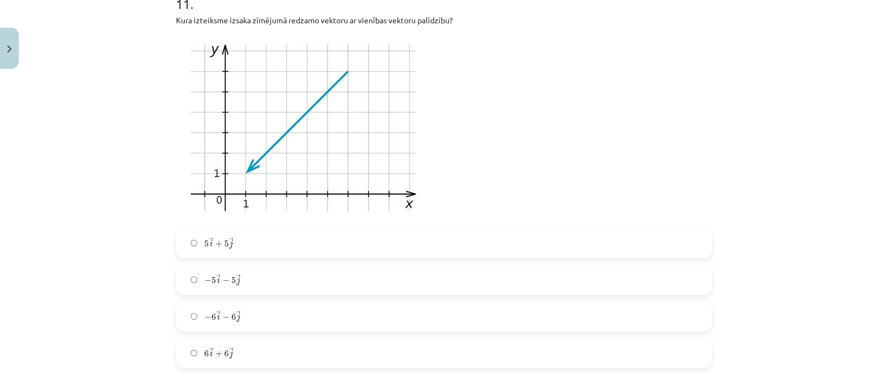
scroll to position [3042, 0]
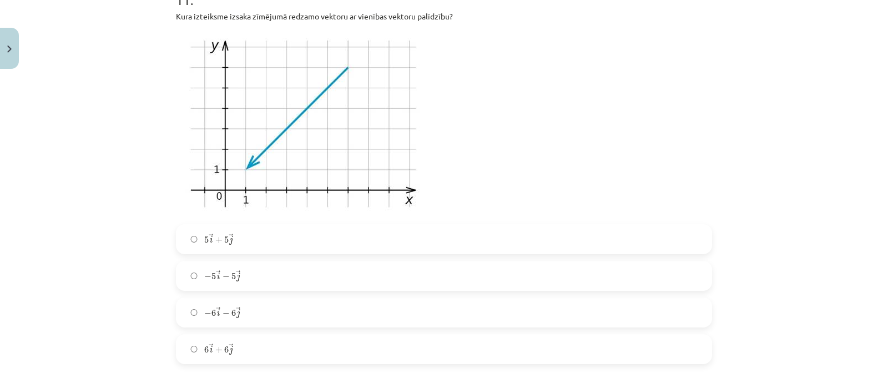
click at [224, 236] on span "5" at bounding box center [226, 239] width 4 height 7
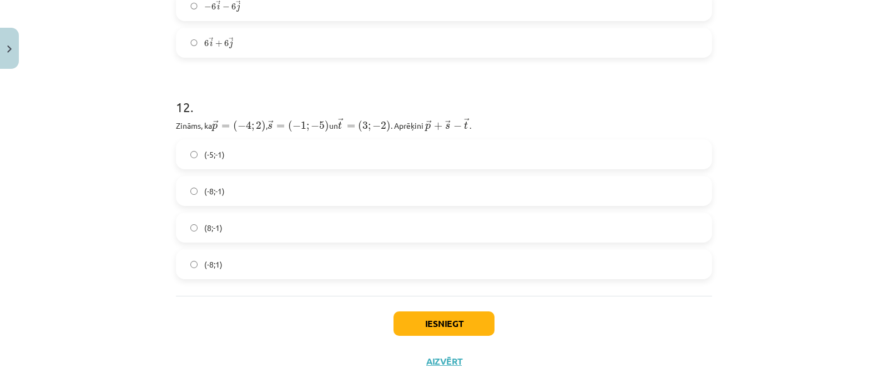
scroll to position [3365, 0]
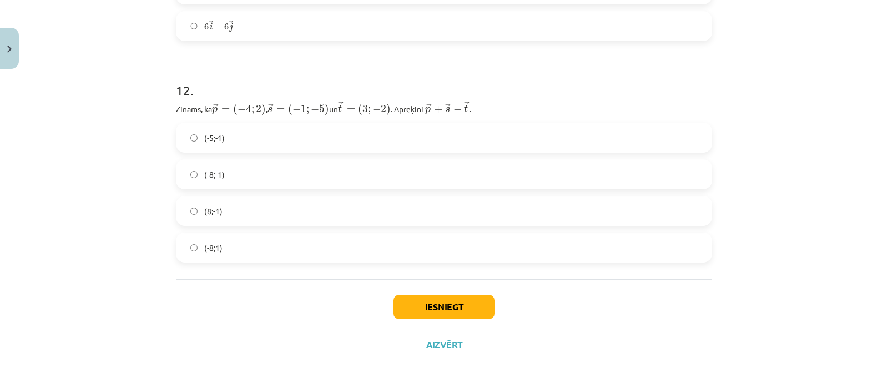
click at [222, 207] on label "(8;-1)" at bounding box center [444, 211] width 534 height 28
click at [441, 298] on button "Iesniegt" at bounding box center [443, 307] width 101 height 24
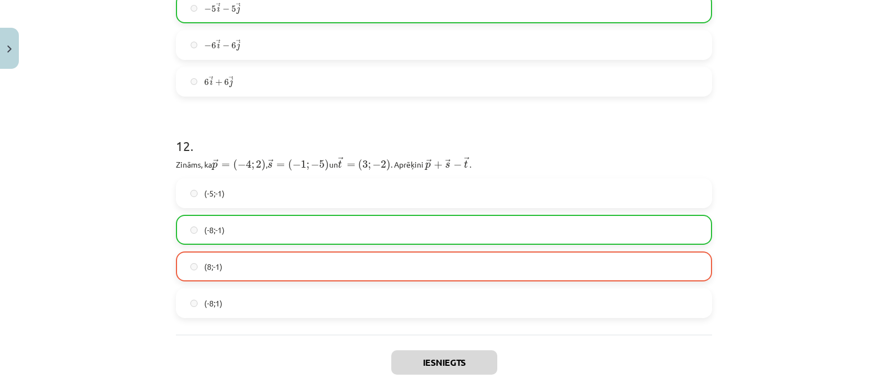
scroll to position [3400, 0]
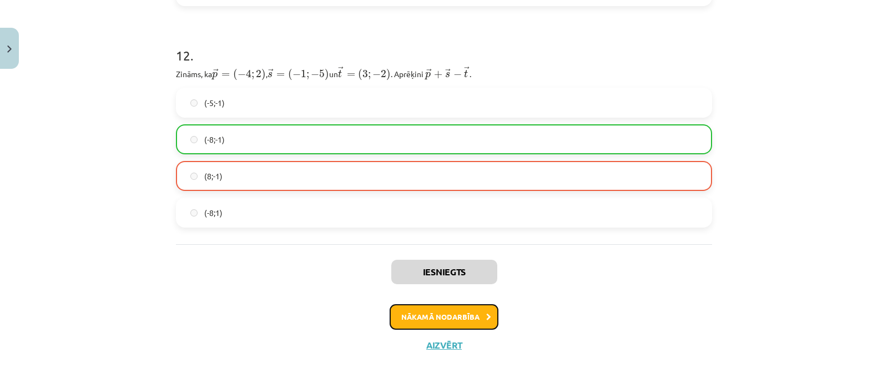
click at [426, 312] on button "Nākamā nodarbība" at bounding box center [443, 317] width 109 height 26
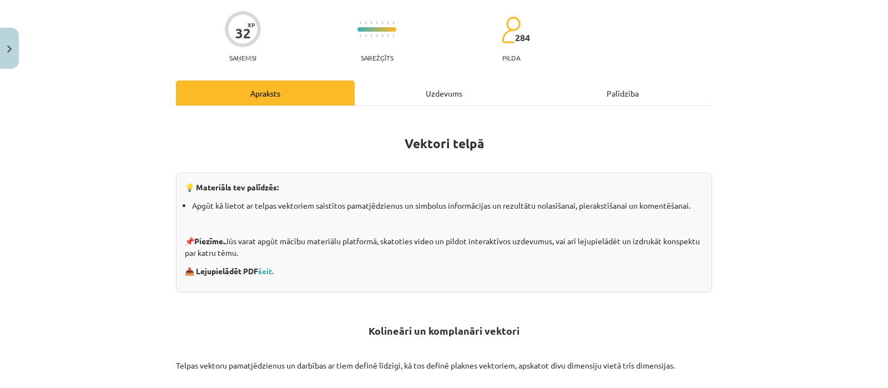
scroll to position [83, 0]
click at [265, 268] on link "šeit." at bounding box center [266, 270] width 16 height 10
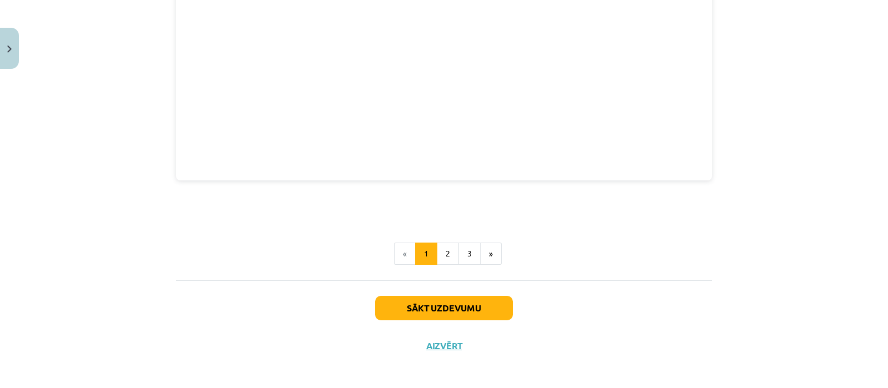
scroll to position [1555, 0]
click at [419, 303] on button "Sākt uzdevumu" at bounding box center [444, 306] width 138 height 24
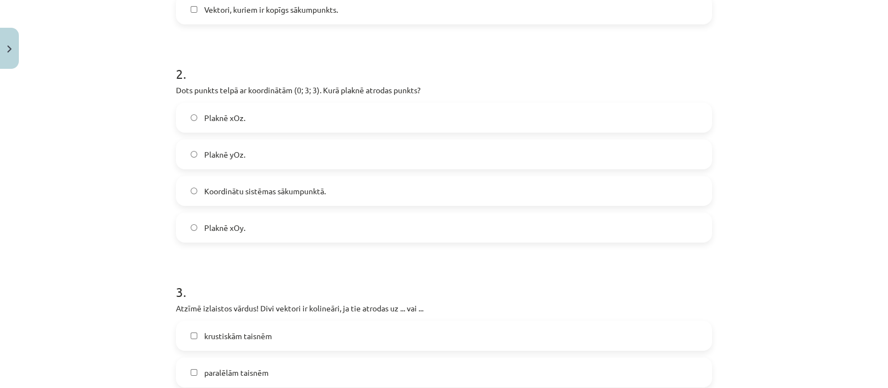
scroll to position [397, 0]
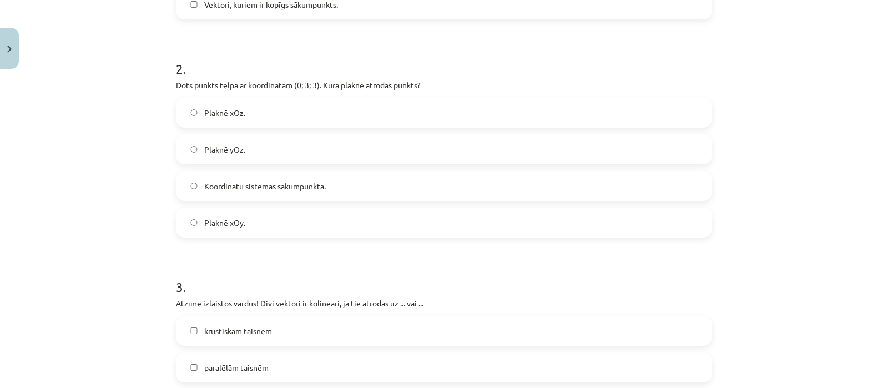
click at [205, 109] on span "Plaknē xOz." at bounding box center [224, 113] width 41 height 12
click at [189, 227] on label "Plaknē xOy." at bounding box center [444, 223] width 534 height 28
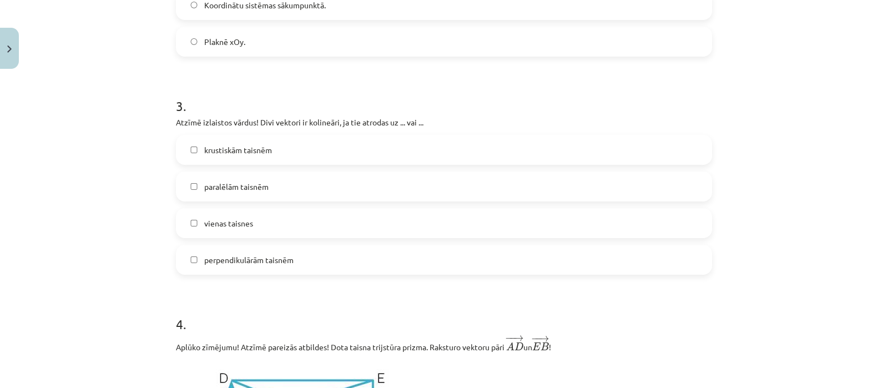
scroll to position [591, 0]
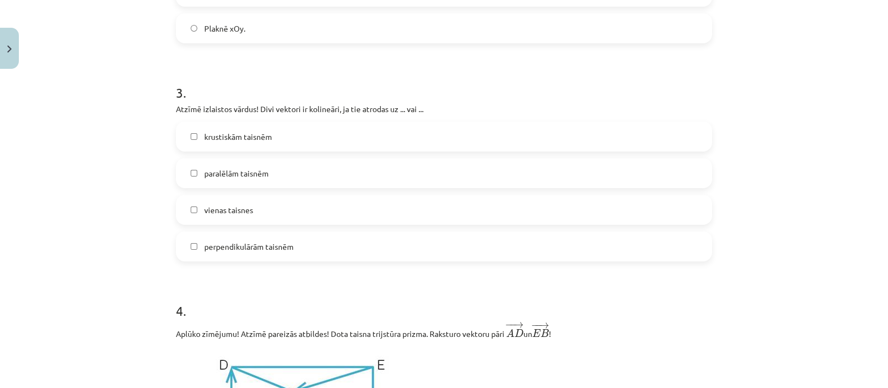
click at [231, 174] on span "paralēlām taisnēm" at bounding box center [236, 174] width 64 height 12
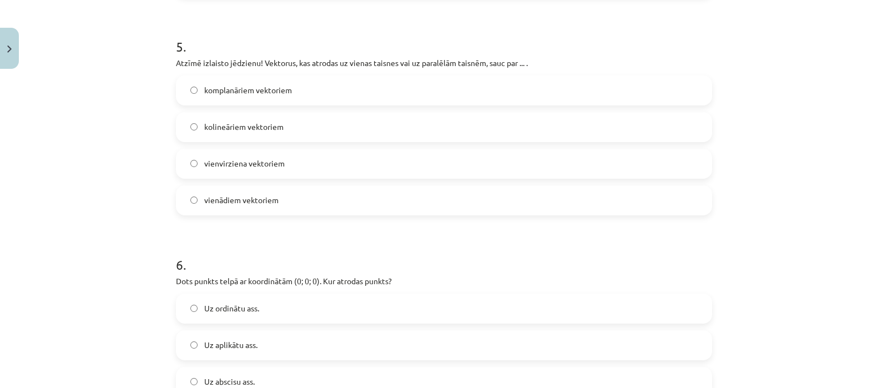
scroll to position [1285, 0]
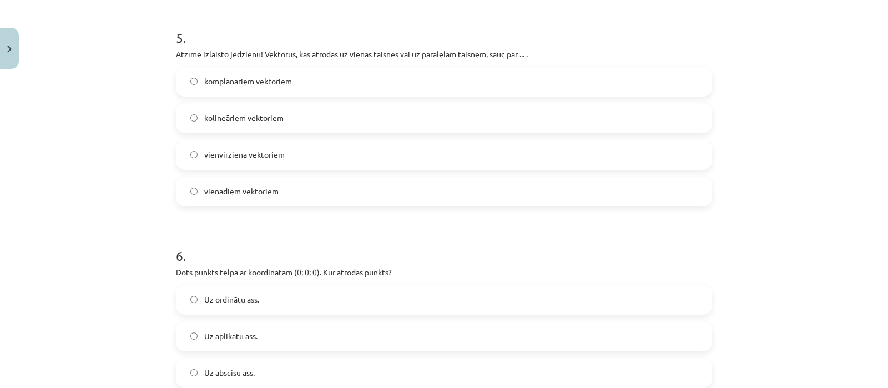
click at [194, 191] on label "vienādiem vektoriem" at bounding box center [444, 192] width 534 height 28
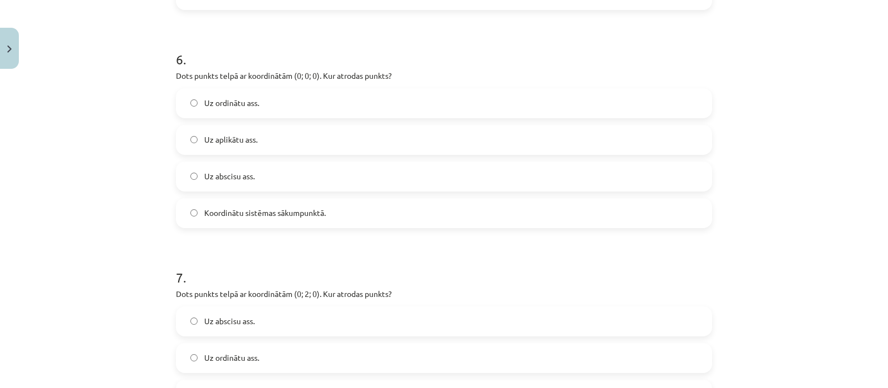
scroll to position [1498, 0]
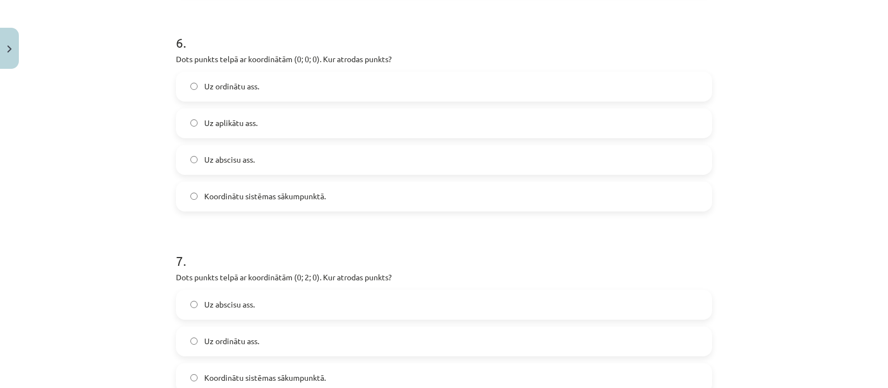
click at [215, 161] on span "Uz abscisu ass." at bounding box center [229, 160] width 50 height 12
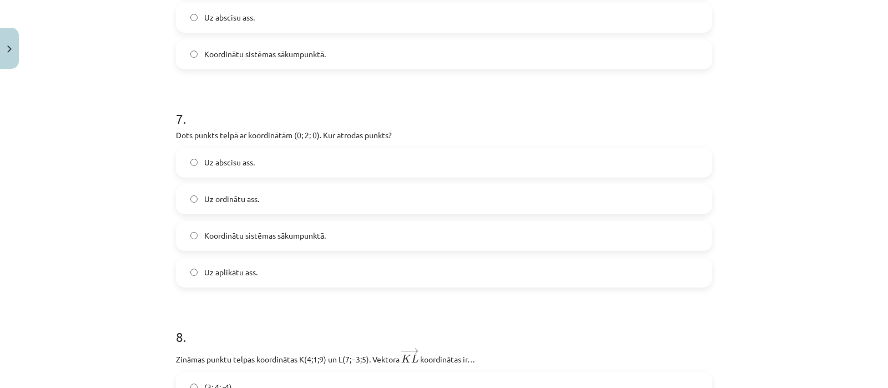
scroll to position [1664, 0]
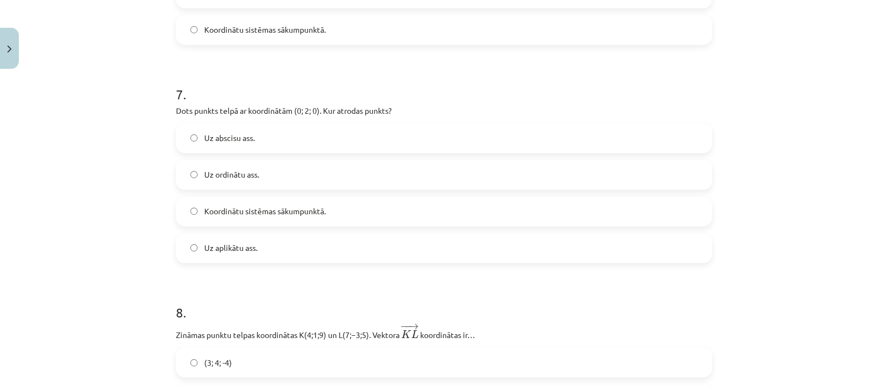
click at [242, 215] on span "Koordinātu sistēmas sākumpunktā." at bounding box center [265, 211] width 122 height 12
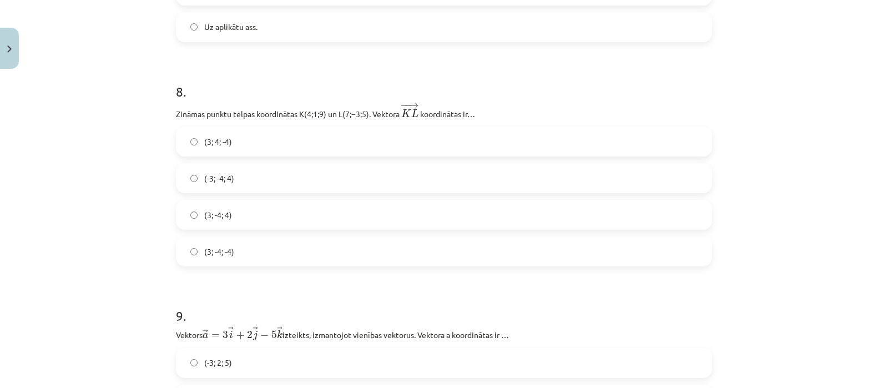
scroll to position [1886, 0]
click at [218, 179] on span "(-3; -4; 4)" at bounding box center [219, 178] width 30 height 12
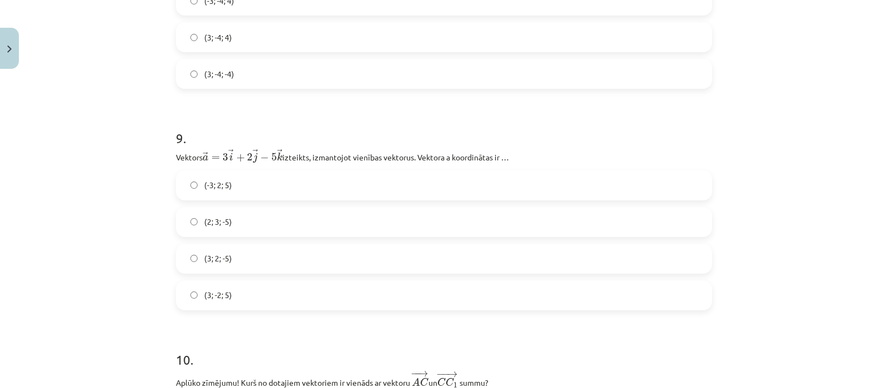
scroll to position [2080, 0]
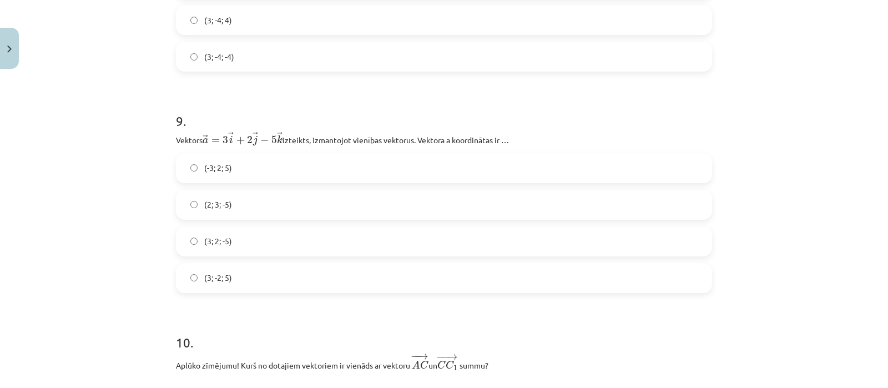
click at [242, 242] on label "(3; 2; -5)" at bounding box center [444, 241] width 534 height 28
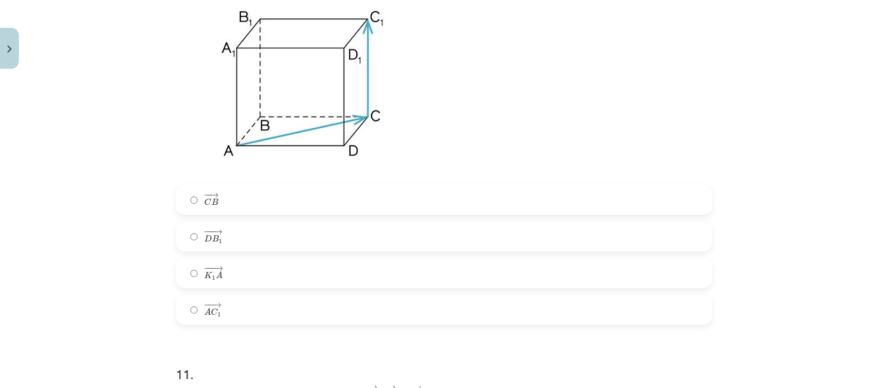
scroll to position [2469, 0]
click at [211, 315] on span "C" at bounding box center [214, 310] width 7 height 7
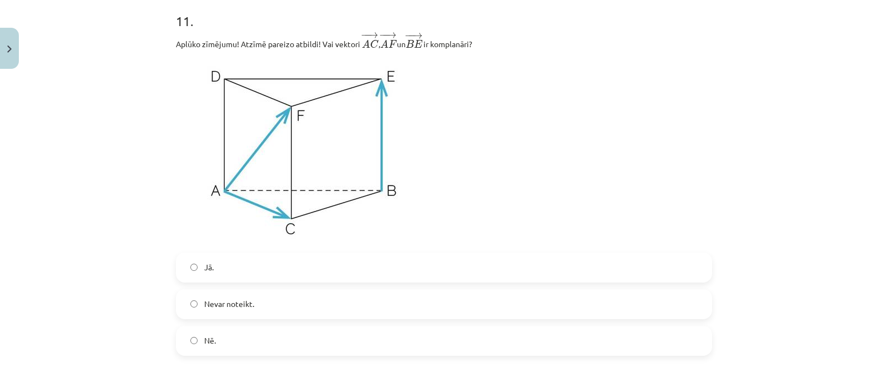
scroll to position [2830, 0]
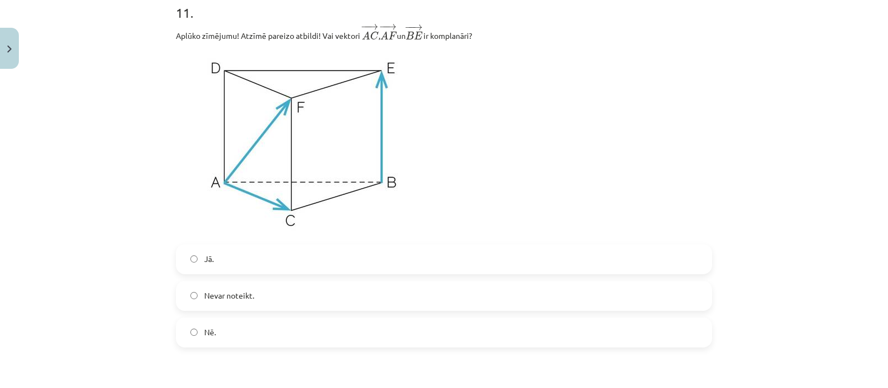
click at [223, 297] on span "Nevar noteikt." at bounding box center [229, 296] width 50 height 12
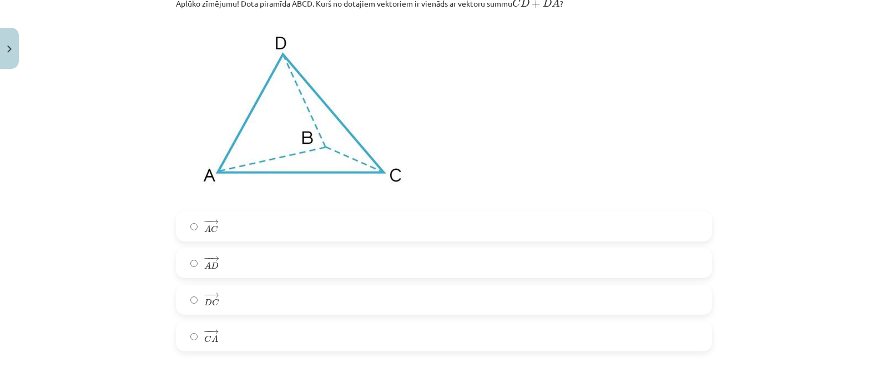
scroll to position [3273, 0]
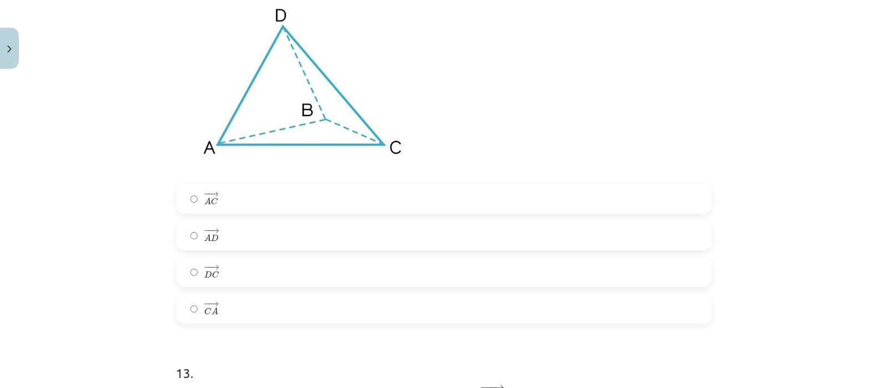
click at [181, 223] on div "− − → A C A C → − − → A D A D → − − → D C D C → − − → C A C A →" at bounding box center [444, 254] width 536 height 140
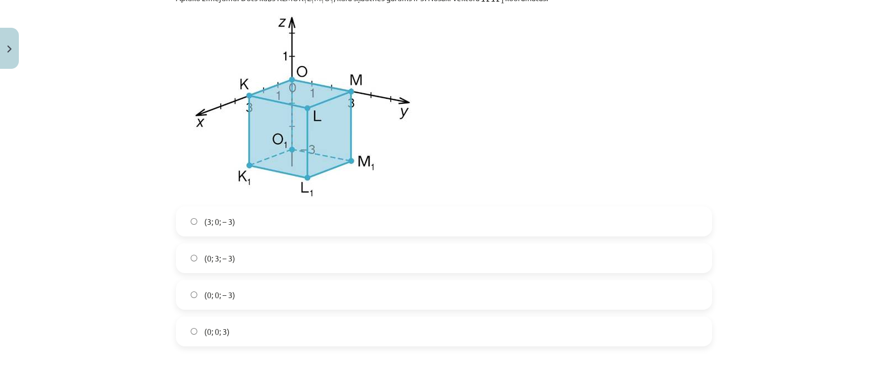
scroll to position [3698, 0]
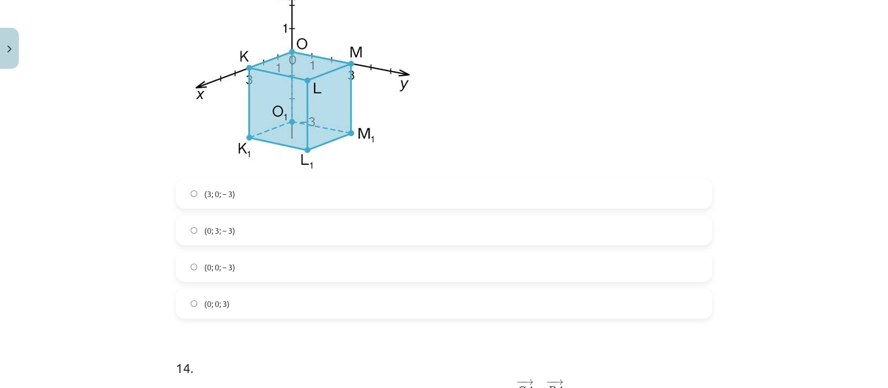
click at [209, 206] on label "(3; 0; – 3)" at bounding box center [444, 194] width 534 height 28
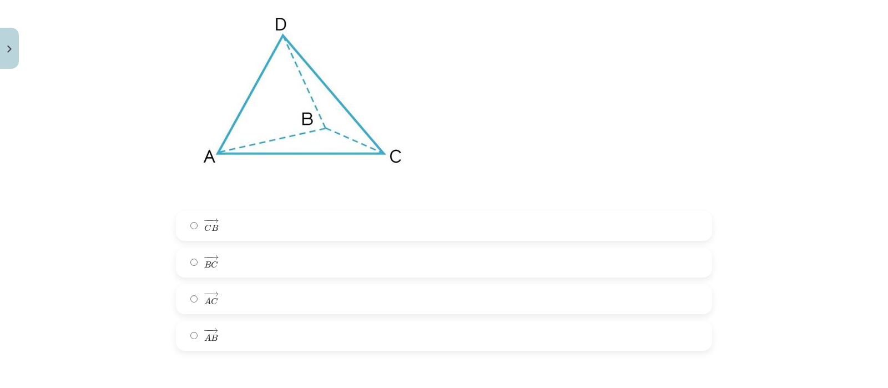
scroll to position [4115, 0]
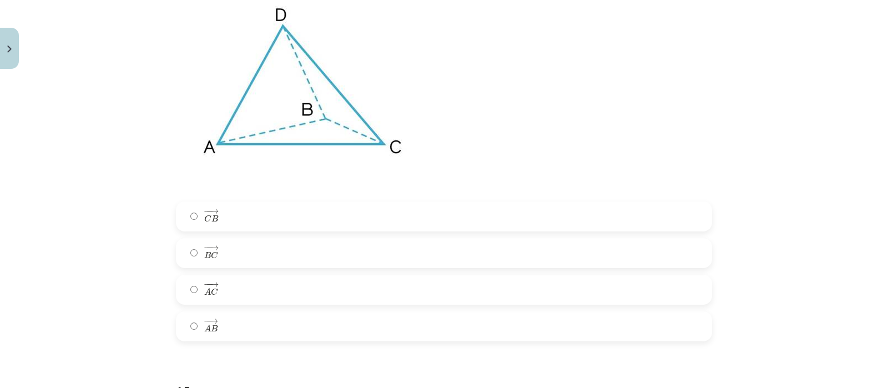
click at [211, 332] on span "B" at bounding box center [214, 328] width 7 height 7
click at [204, 295] on span "A" at bounding box center [207, 291] width 7 height 7
click at [241, 340] on label "− − → A B A B →" at bounding box center [444, 326] width 534 height 28
click at [229, 298] on label "− − → A C A C →" at bounding box center [444, 290] width 534 height 28
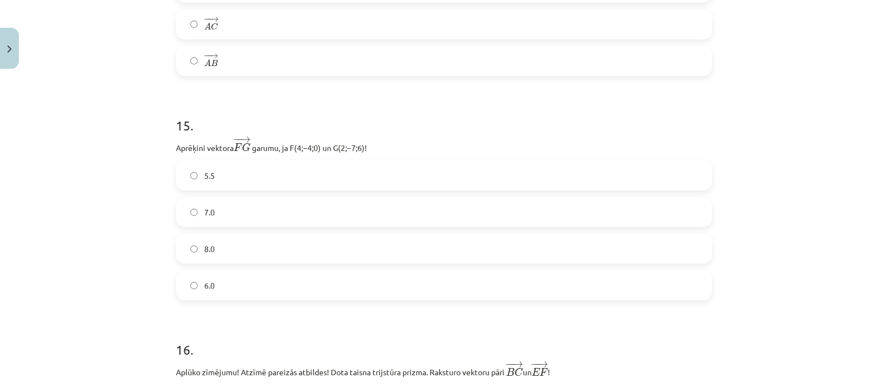
scroll to position [4392, 0]
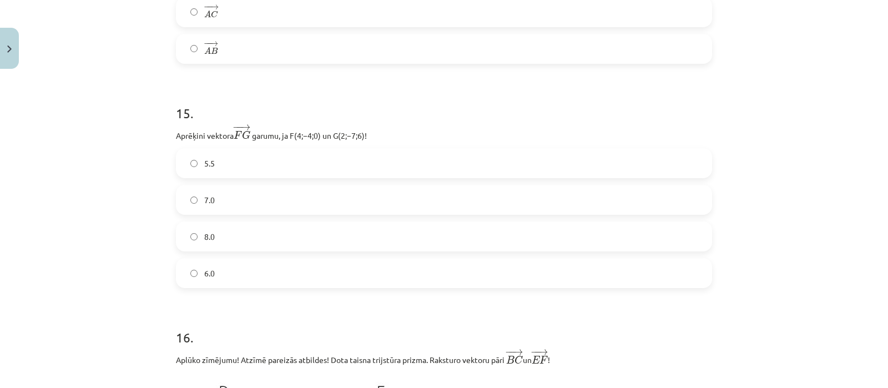
click at [226, 240] on label "8.0" at bounding box center [444, 236] width 534 height 28
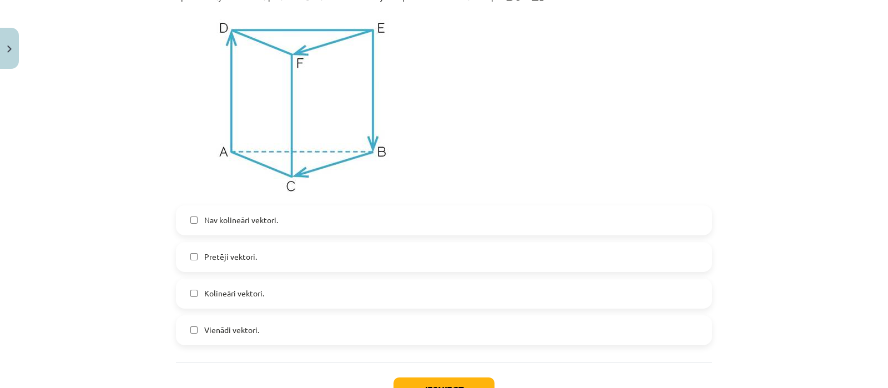
scroll to position [4762, 0]
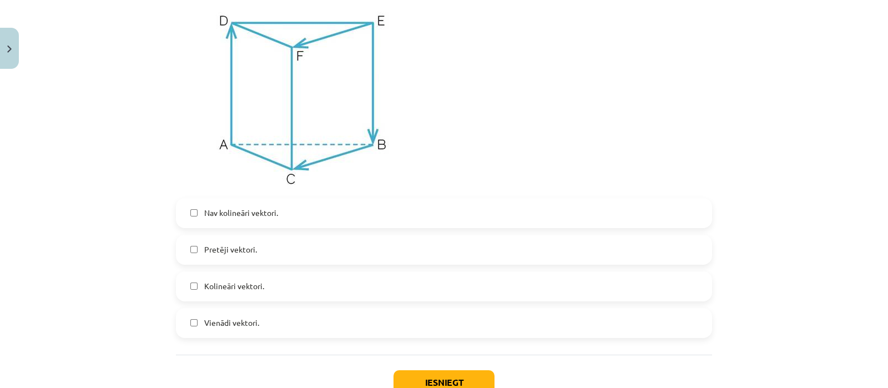
click at [204, 328] on span "Vienādi vektori." at bounding box center [231, 323] width 55 height 12
click at [195, 296] on label "Kolineāri vektori." at bounding box center [444, 286] width 534 height 28
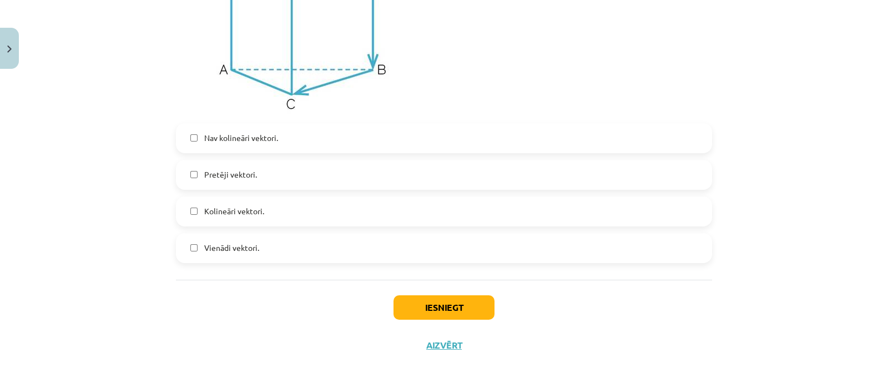
scroll to position [4845, 0]
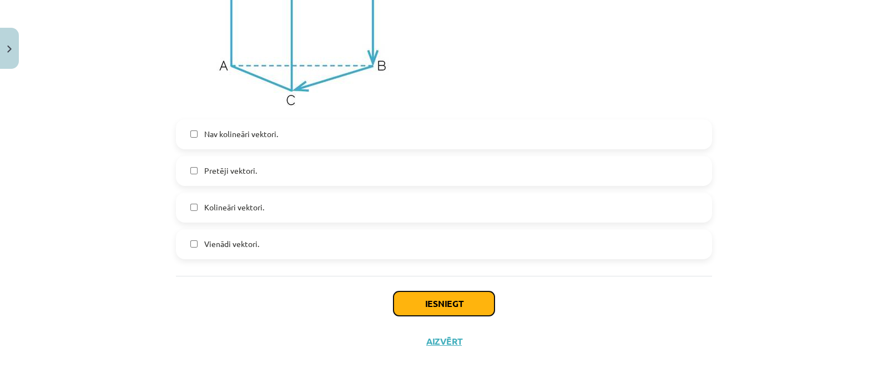
click at [455, 307] on button "Iesniegt" at bounding box center [443, 303] width 101 height 24
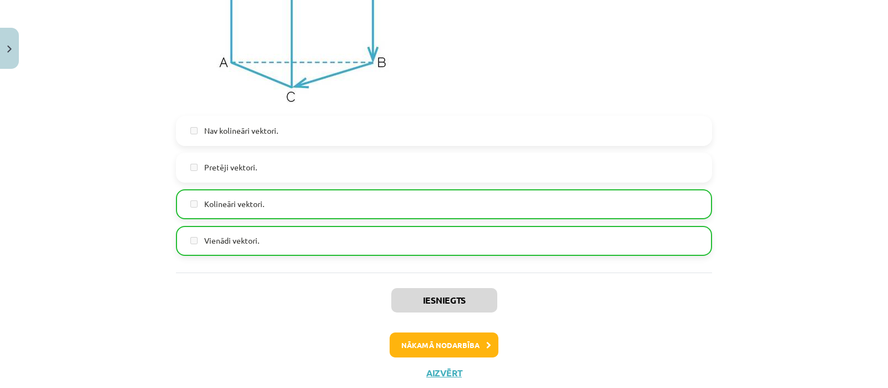
scroll to position [4884, 0]
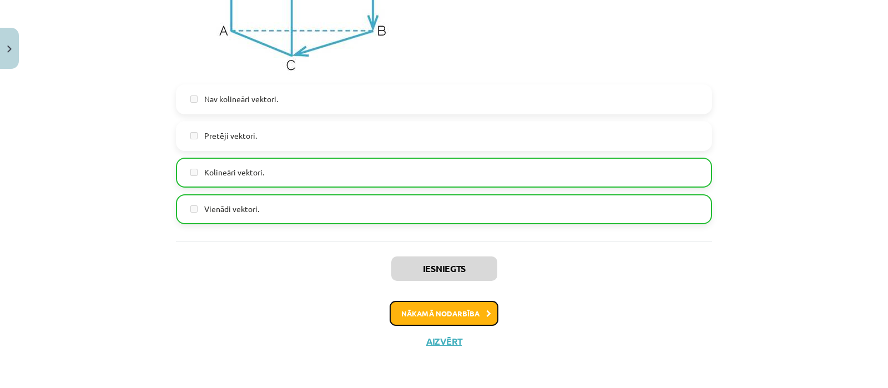
click at [458, 316] on button "Nākamā nodarbība" at bounding box center [443, 314] width 109 height 26
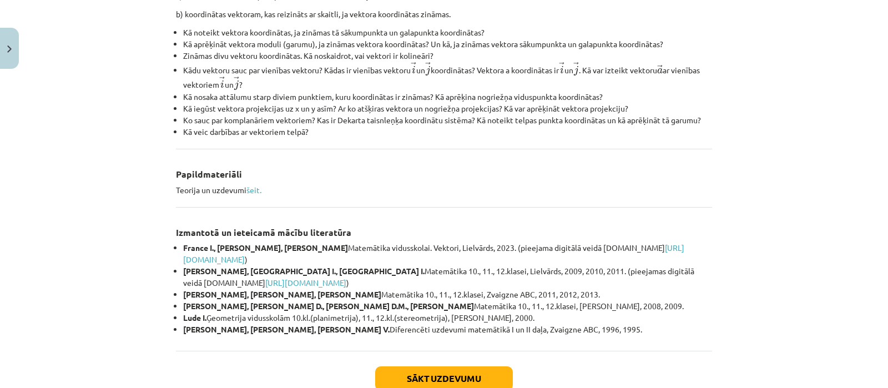
scroll to position [443, 0]
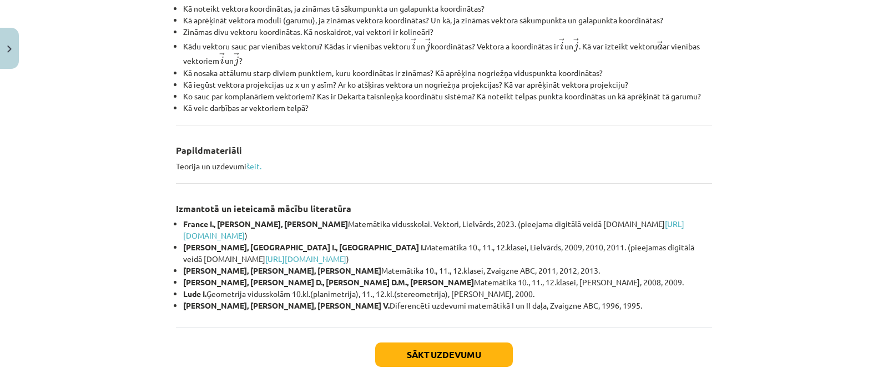
click at [230, 201] on h3 "Izmantotā un ieteicamā mācību literatūra" at bounding box center [444, 205] width 536 height 21
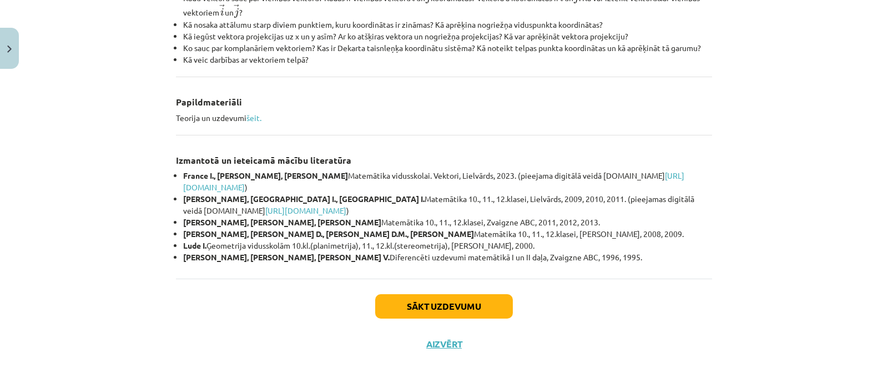
scroll to position [494, 0]
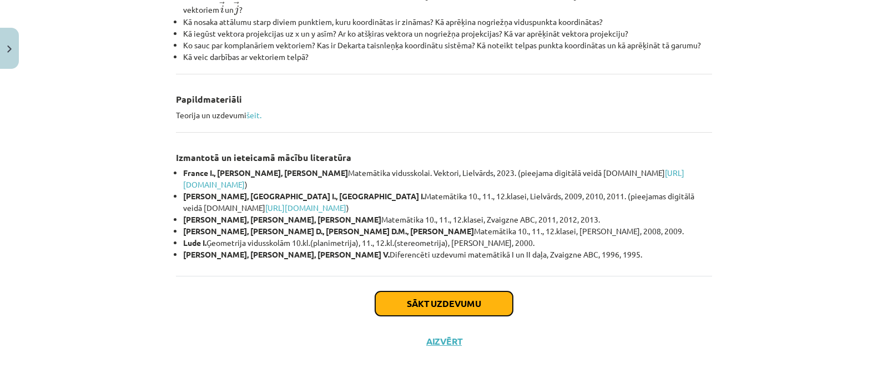
click at [420, 299] on button "Sākt uzdevumu" at bounding box center [444, 303] width 138 height 24
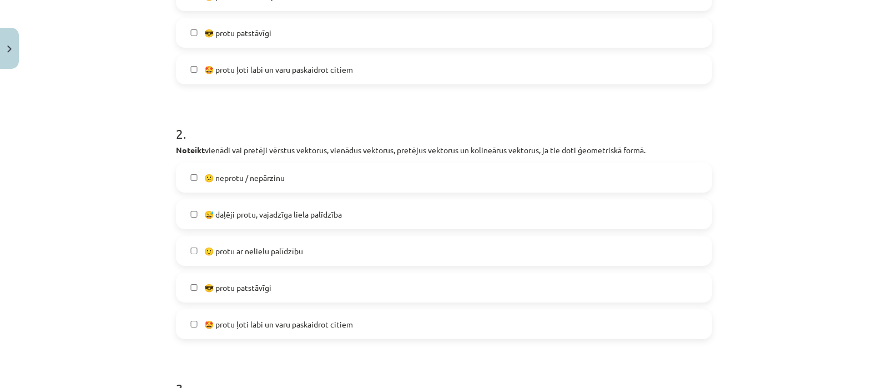
scroll to position [471, 0]
click at [223, 214] on span "😅 daļēji protu, vajadzīga liela palīdzība" at bounding box center [273, 214] width 138 height 12
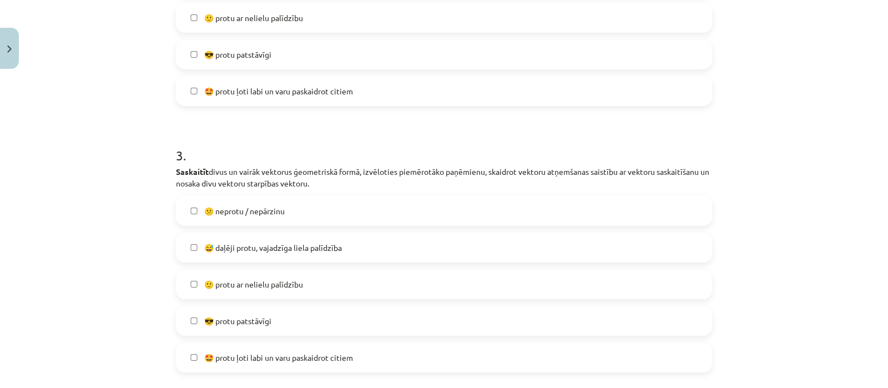
scroll to position [721, 0]
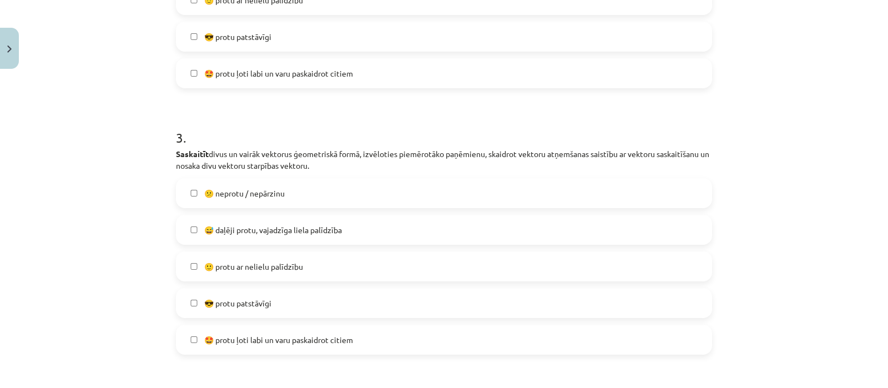
click at [219, 269] on span "🙂 protu ar nelielu palīdzību" at bounding box center [253, 267] width 99 height 12
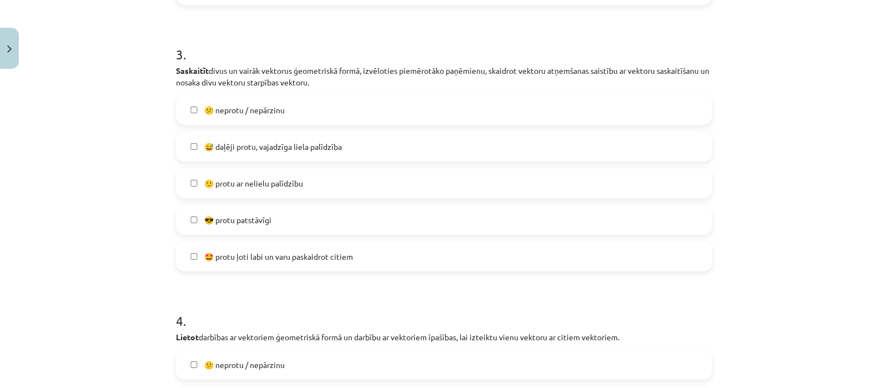
scroll to position [832, 0]
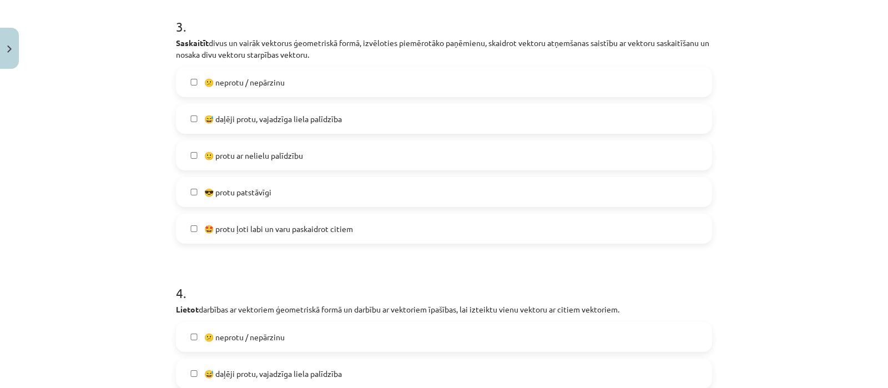
click at [265, 119] on span "😅 daļēji protu, vajadzīga liela palīdzība" at bounding box center [273, 119] width 138 height 12
click at [216, 152] on span "🙂 protu ar nelielu palīdzību" at bounding box center [253, 156] width 99 height 12
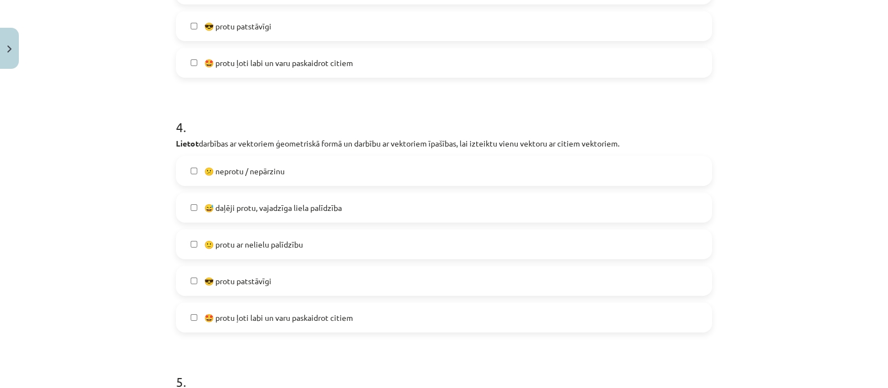
scroll to position [1026, 0]
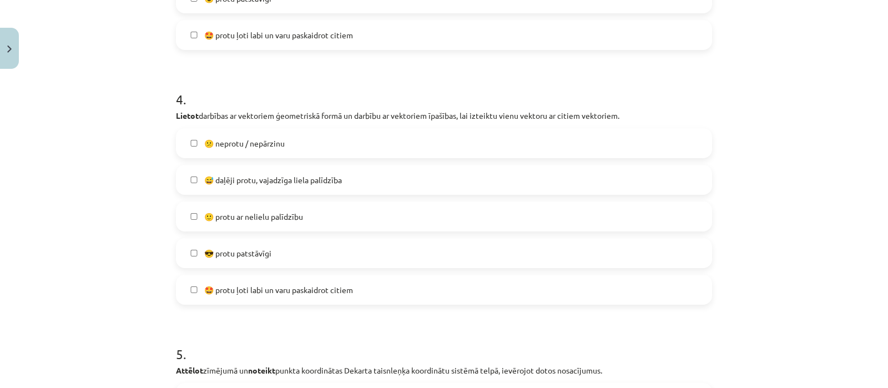
click at [225, 181] on span "😅 daļēji protu, vajadzīga liela palīdzība" at bounding box center [273, 180] width 138 height 12
click at [230, 216] on span "🙂 protu ar nelielu palīdzību" at bounding box center [253, 217] width 99 height 12
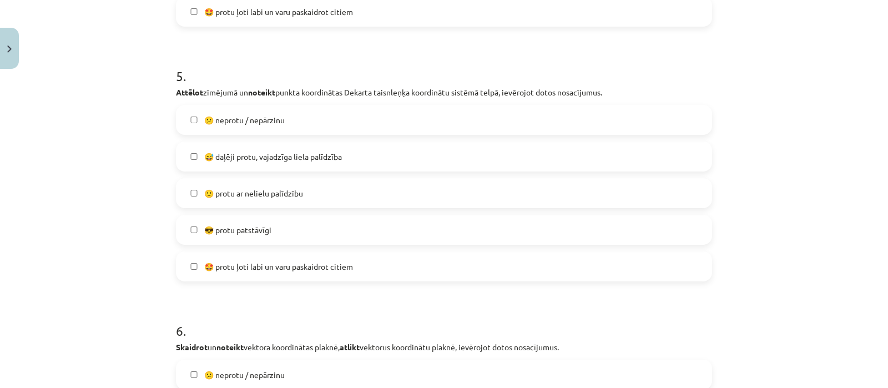
scroll to position [1332, 0]
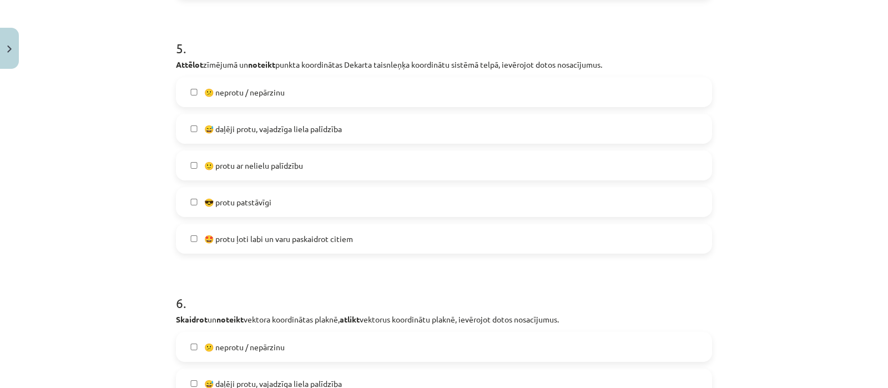
click at [187, 132] on label "😅 daļēji protu, vajadzīga liela palīdzība" at bounding box center [444, 129] width 534 height 28
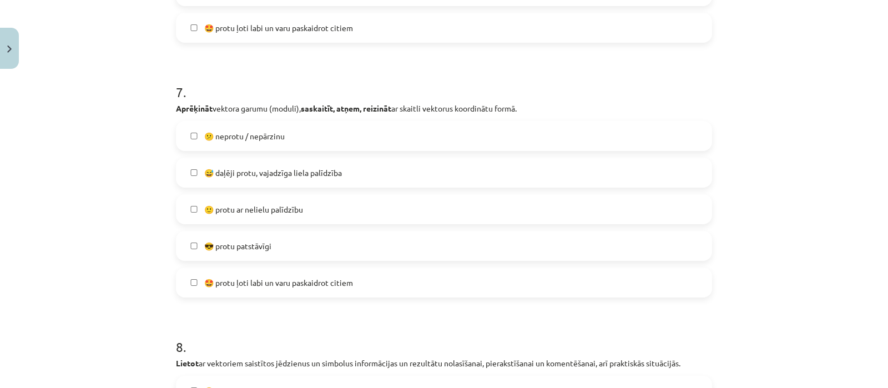
scroll to position [1803, 0]
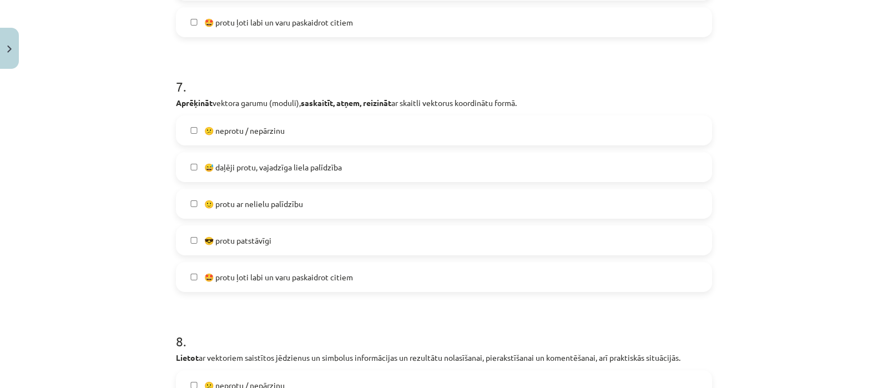
click at [208, 161] on span "😅 daļēji protu, vajadzīga liela palīdzība" at bounding box center [273, 167] width 138 height 12
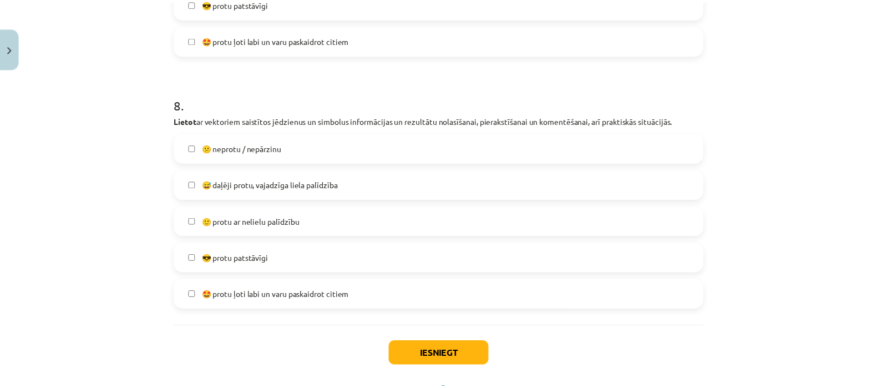
scroll to position [2052, 0]
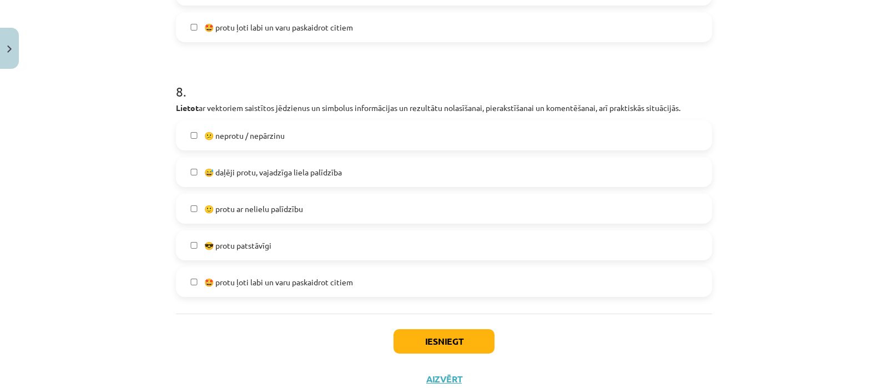
click at [208, 134] on span "😕 neprotu / nepārzinu" at bounding box center [244, 136] width 80 height 12
click at [448, 340] on button "Iesniegt" at bounding box center [443, 341] width 101 height 24
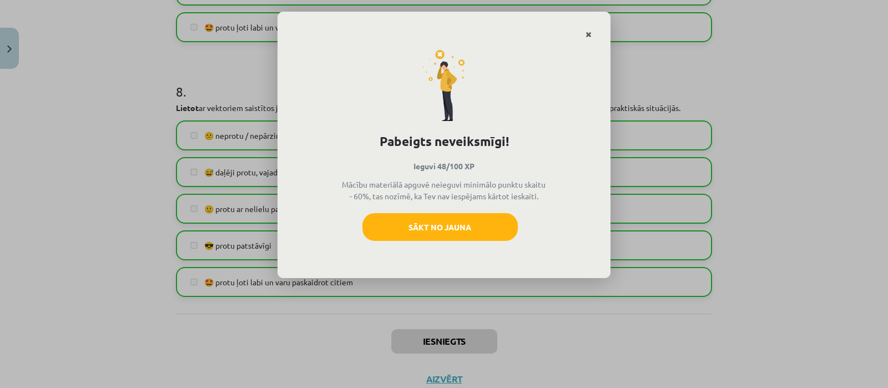
click at [590, 32] on icon "Close" at bounding box center [588, 35] width 6 height 8
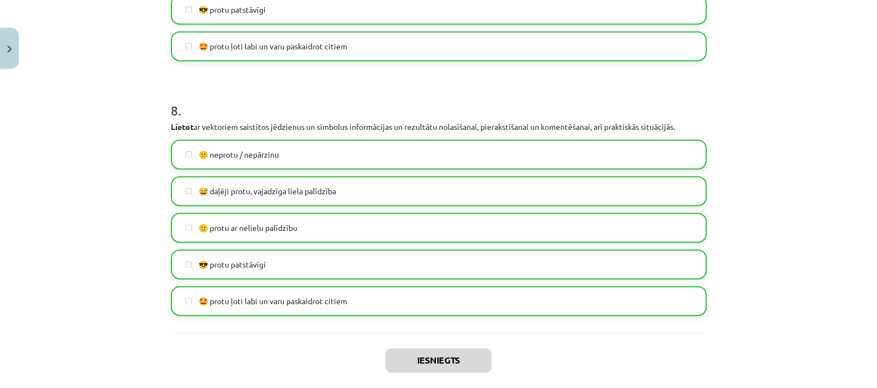
scroll to position [2089, 0]
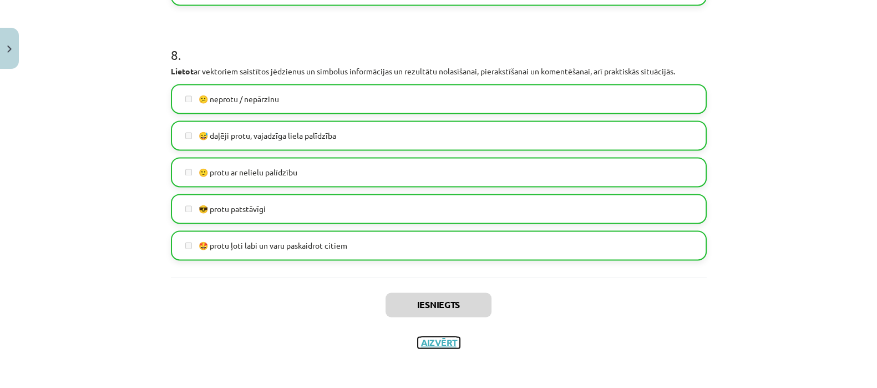
click at [436, 339] on button "Aizvērt" at bounding box center [439, 342] width 42 height 11
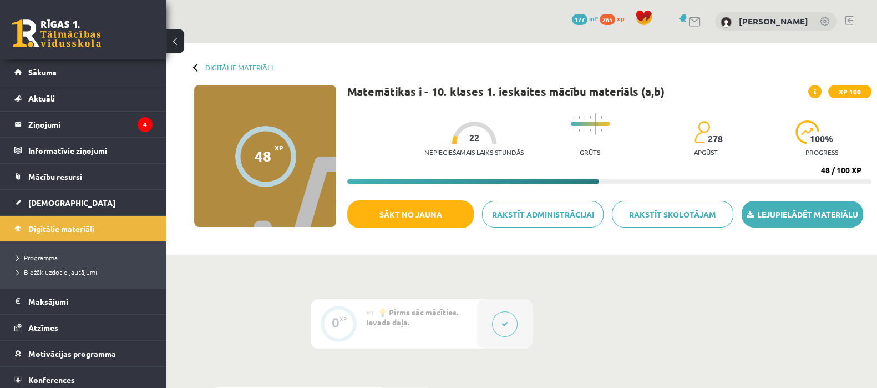
click at [782, 210] on link "Lejupielādēt materiālu" at bounding box center [803, 214] width 122 height 27
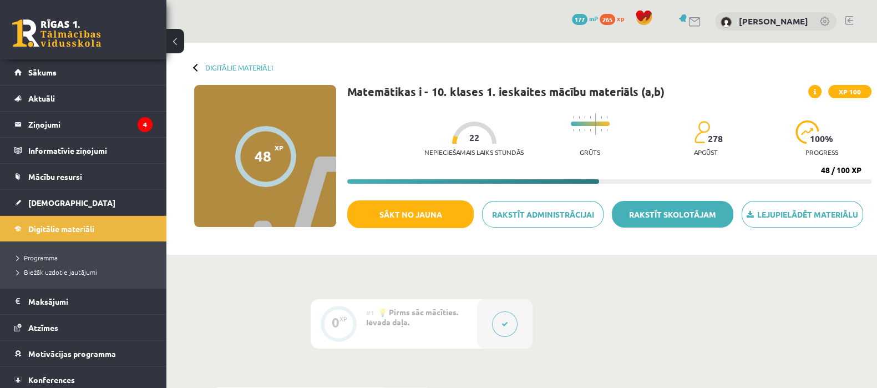
click at [634, 212] on link "Rakstīt skolotājam" at bounding box center [673, 214] width 122 height 27
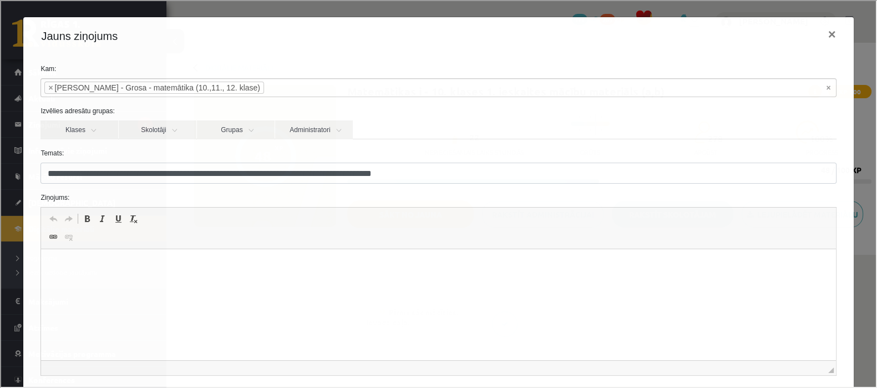
scroll to position [0, 0]
click at [67, 283] on html at bounding box center [438, 266] width 795 height 34
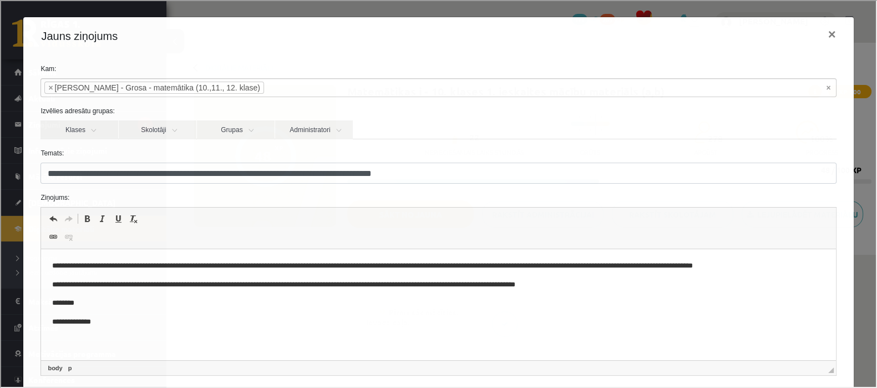
click at [598, 286] on p "**********" at bounding box center [433, 285] width 763 height 12
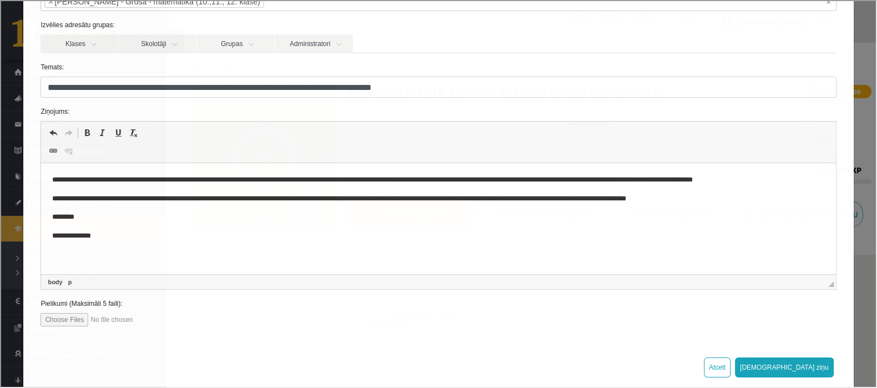
scroll to position [104, 0]
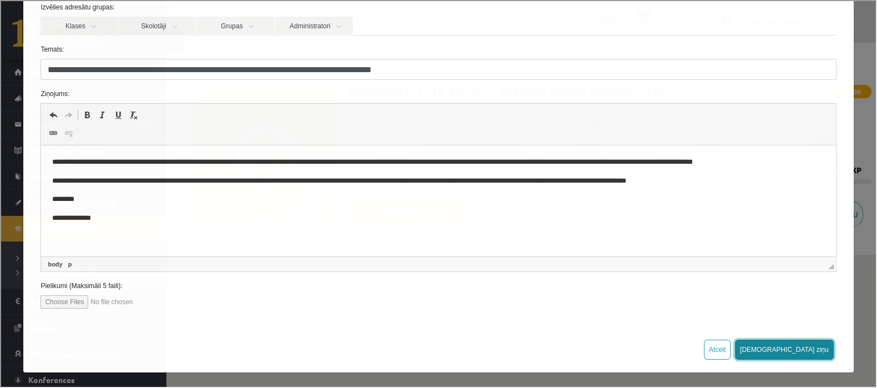
click at [802, 347] on button "[DEMOGRAPHIC_DATA] ziņu" at bounding box center [783, 348] width 99 height 20
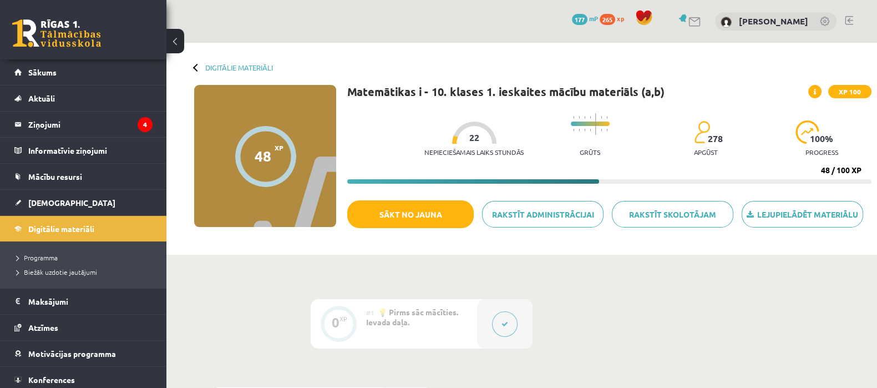
click at [850, 18] on link at bounding box center [849, 20] width 8 height 9
